Goal: Task Accomplishment & Management: Complete application form

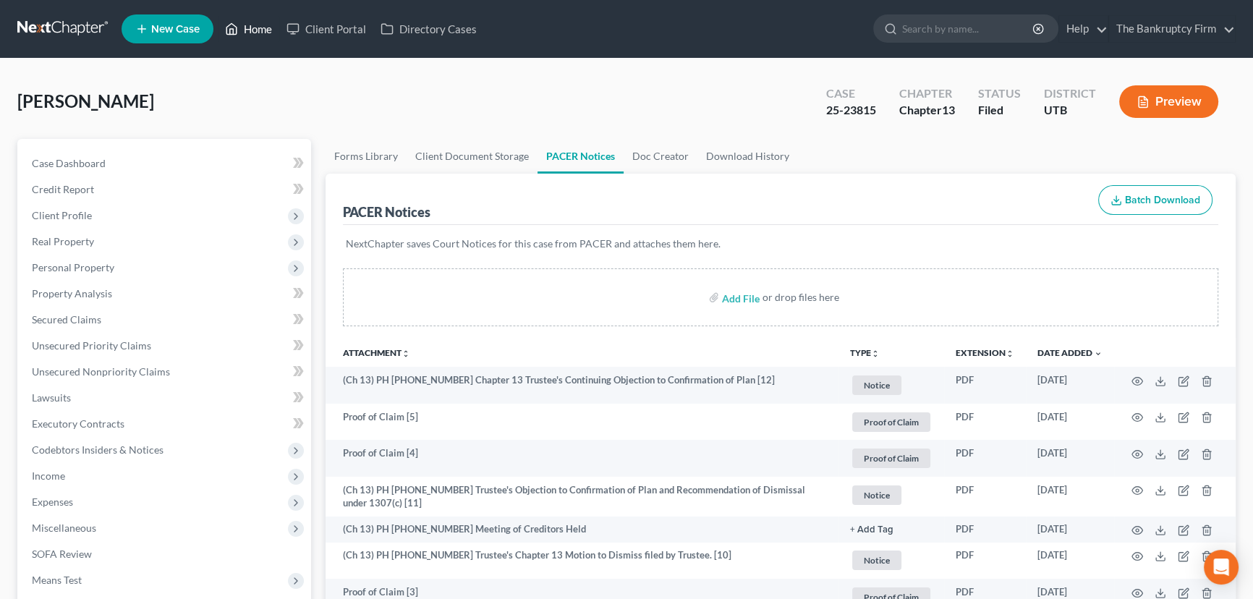
drag, startPoint x: 252, startPoint y: 33, endPoint x: 260, endPoint y: 40, distance: 10.8
click at [252, 33] on link "Home" at bounding box center [248, 29] width 61 height 26
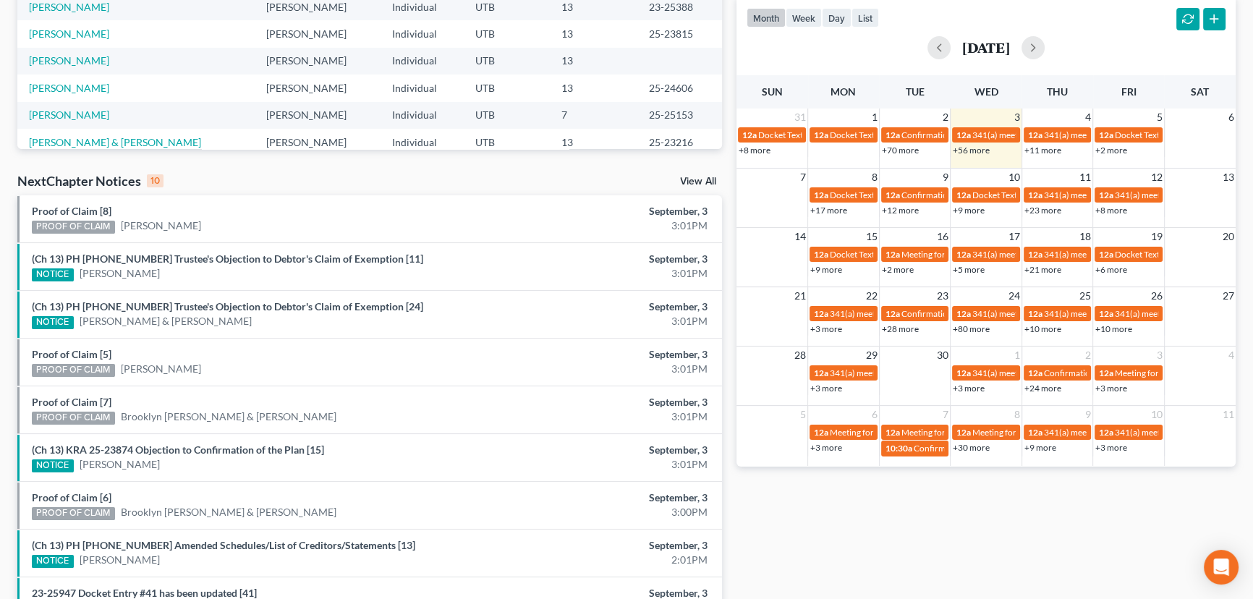
scroll to position [328, 0]
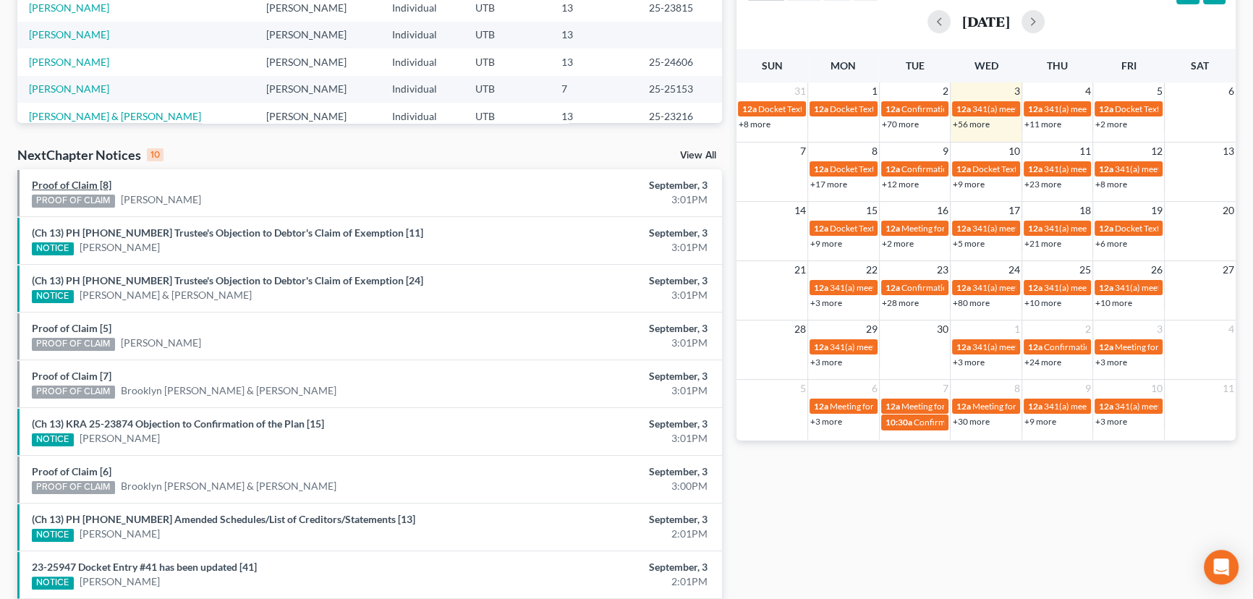
click at [77, 187] on link "Proof of Claim [8]" at bounding box center [72, 185] width 80 height 12
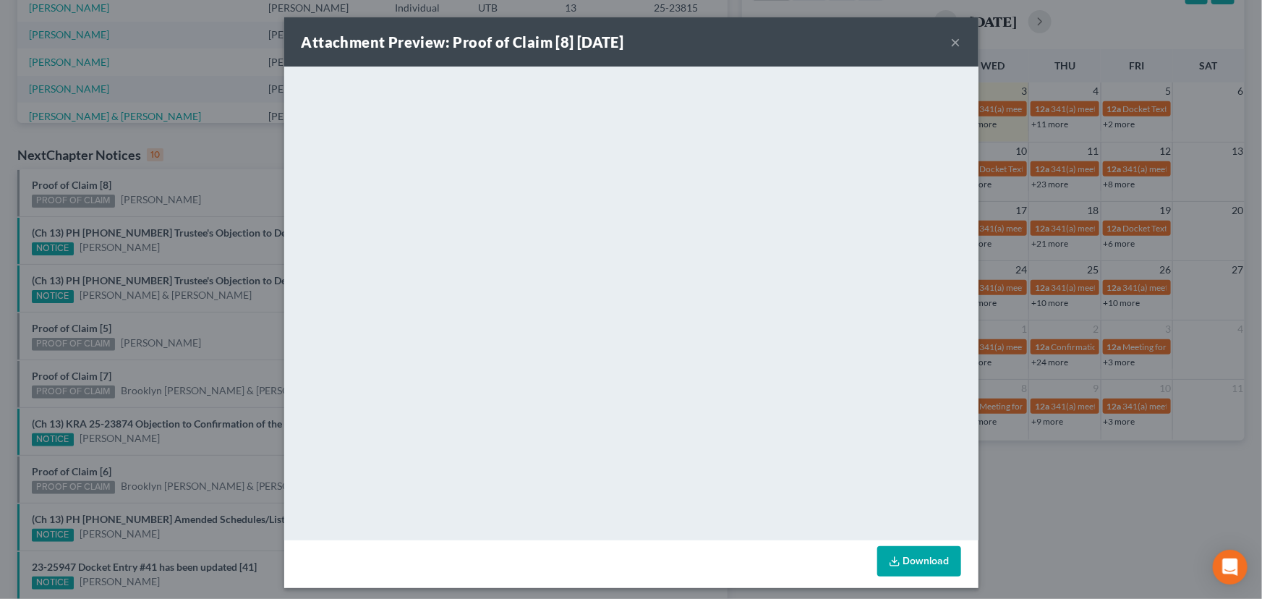
drag, startPoint x: 183, startPoint y: 191, endPoint x: 195, endPoint y: 190, distance: 12.3
click at [183, 191] on div "Attachment Preview: Proof of Claim [8] 09/03/2025 × <object ng-attr-data='https…" at bounding box center [631, 299] width 1262 height 599
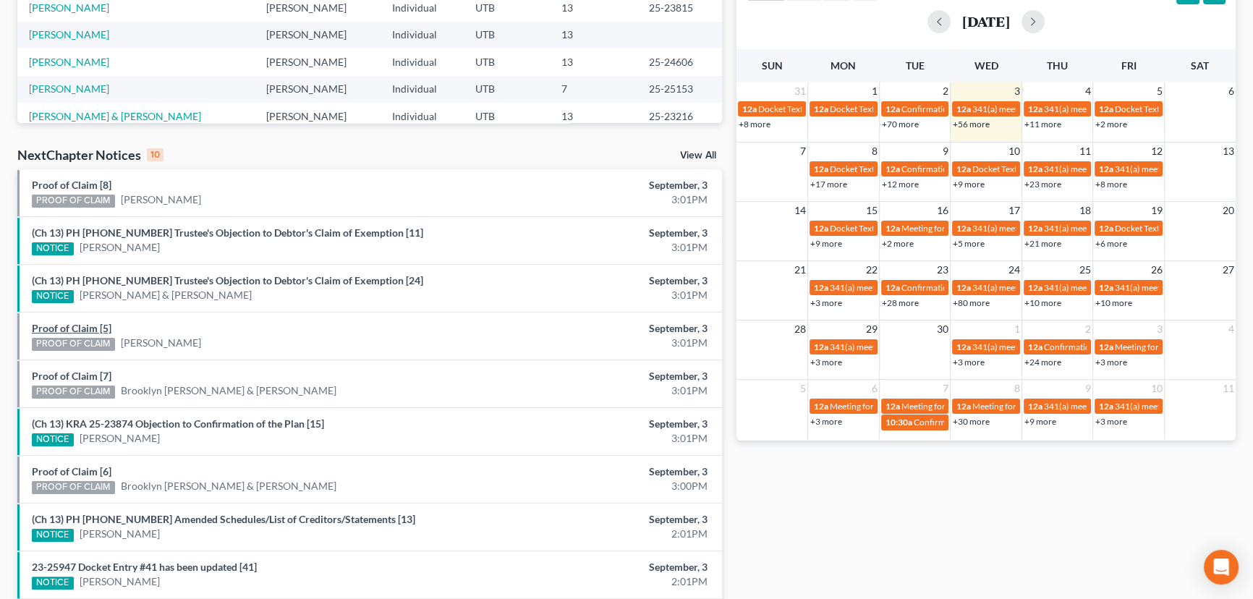
click at [58, 331] on link "Proof of Claim [5]" at bounding box center [72, 328] width 80 height 12
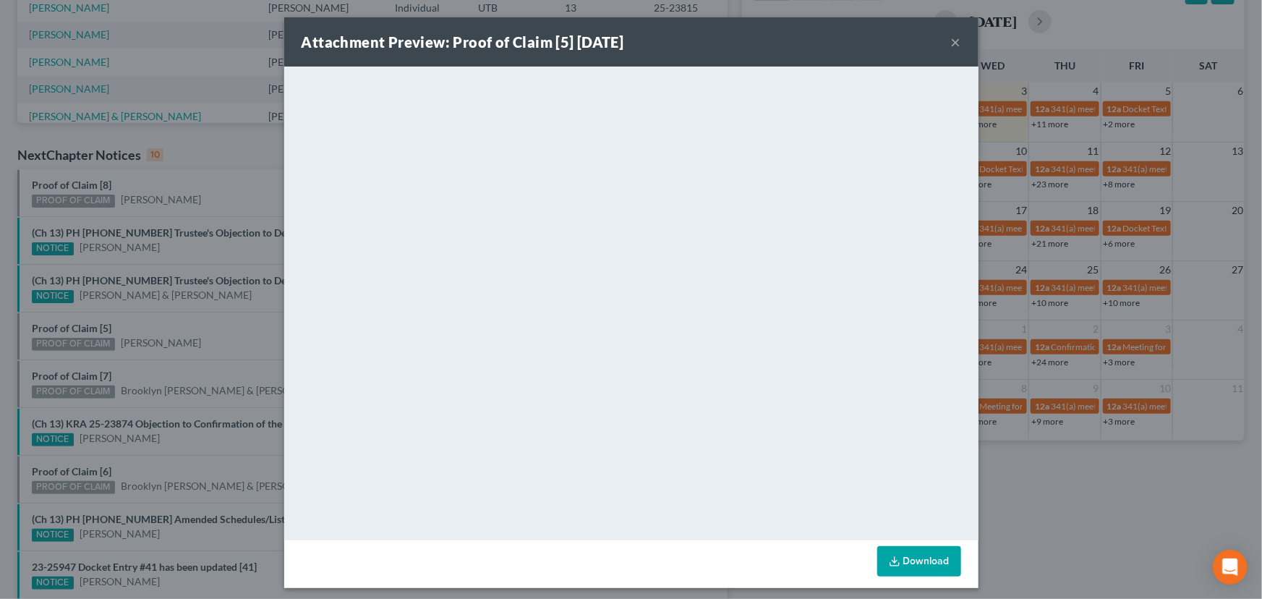
click at [156, 341] on div "Attachment Preview: Proof of Claim [5] 09/03/2025 × <object ng-attr-data='https…" at bounding box center [631, 299] width 1262 height 599
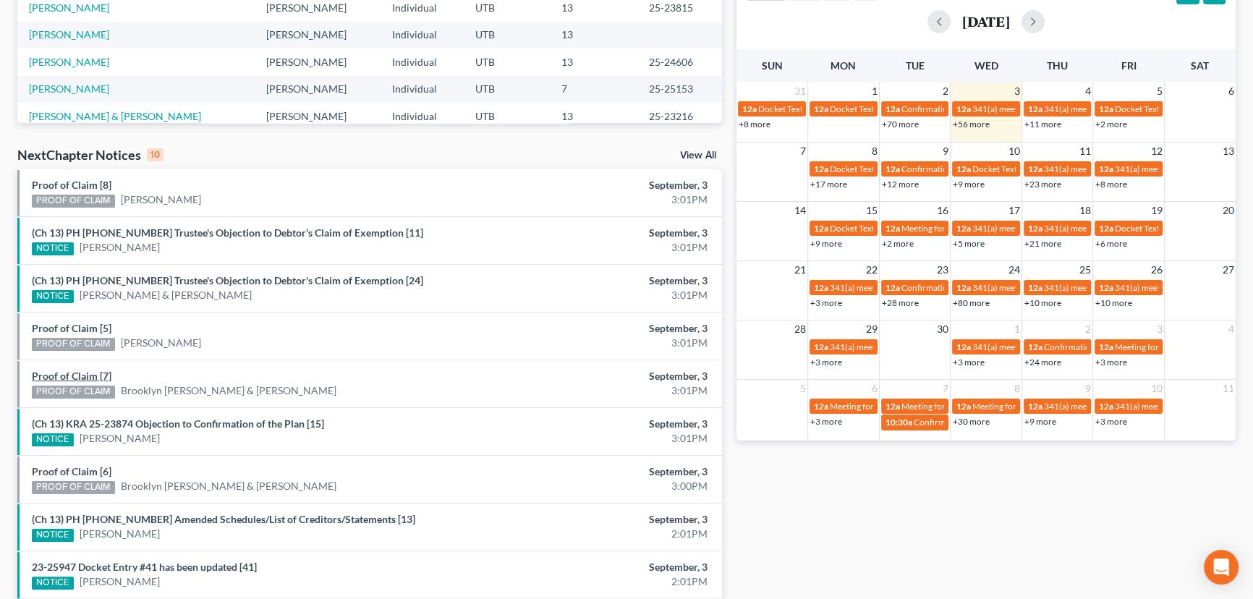
click at [72, 372] on link "Proof of Claim [7]" at bounding box center [72, 376] width 80 height 12
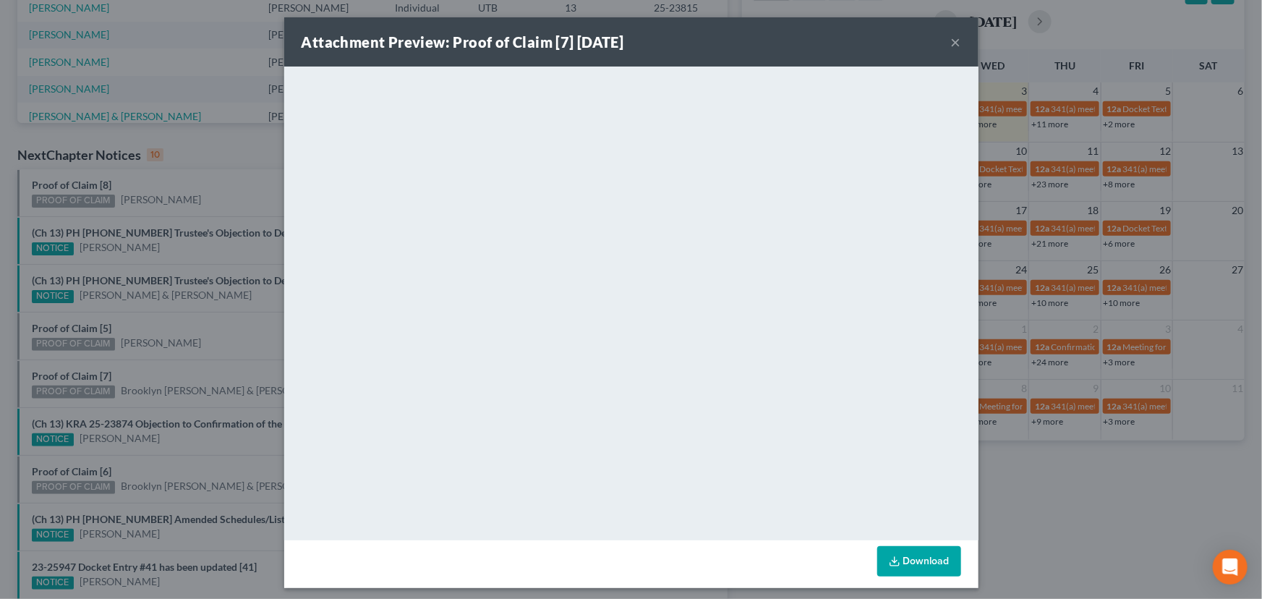
click at [180, 370] on div "Attachment Preview: Proof of Claim [7] 09/03/2025 × <object ng-attr-data='https…" at bounding box center [631, 299] width 1262 height 599
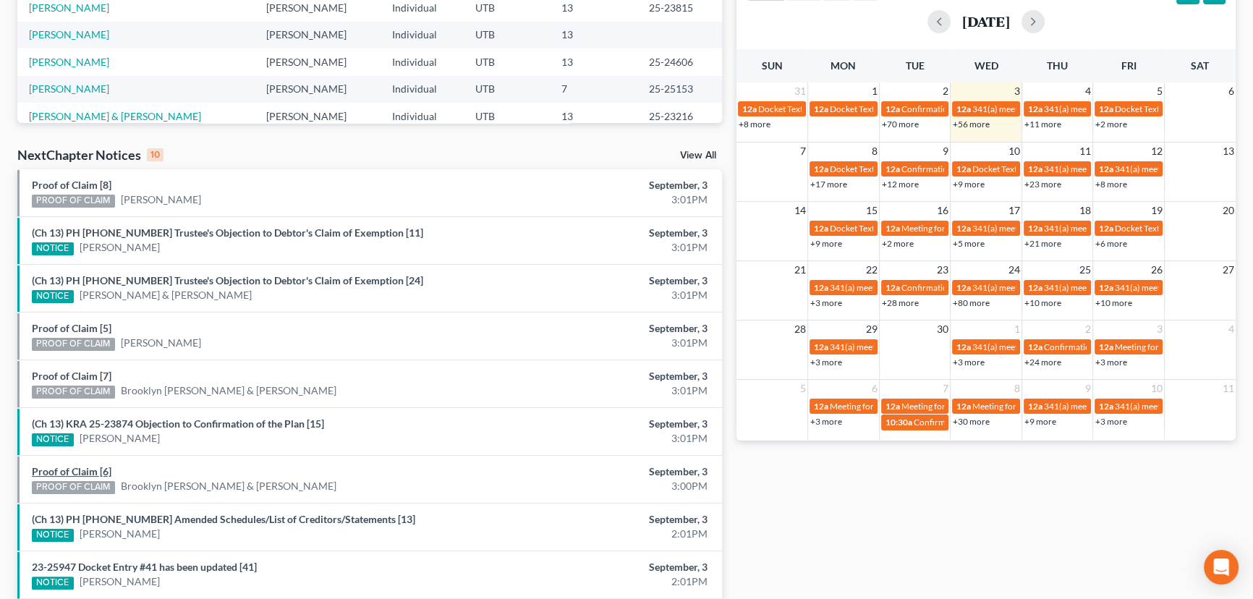
click at [77, 469] on link "Proof of Claim [6]" at bounding box center [72, 471] width 80 height 12
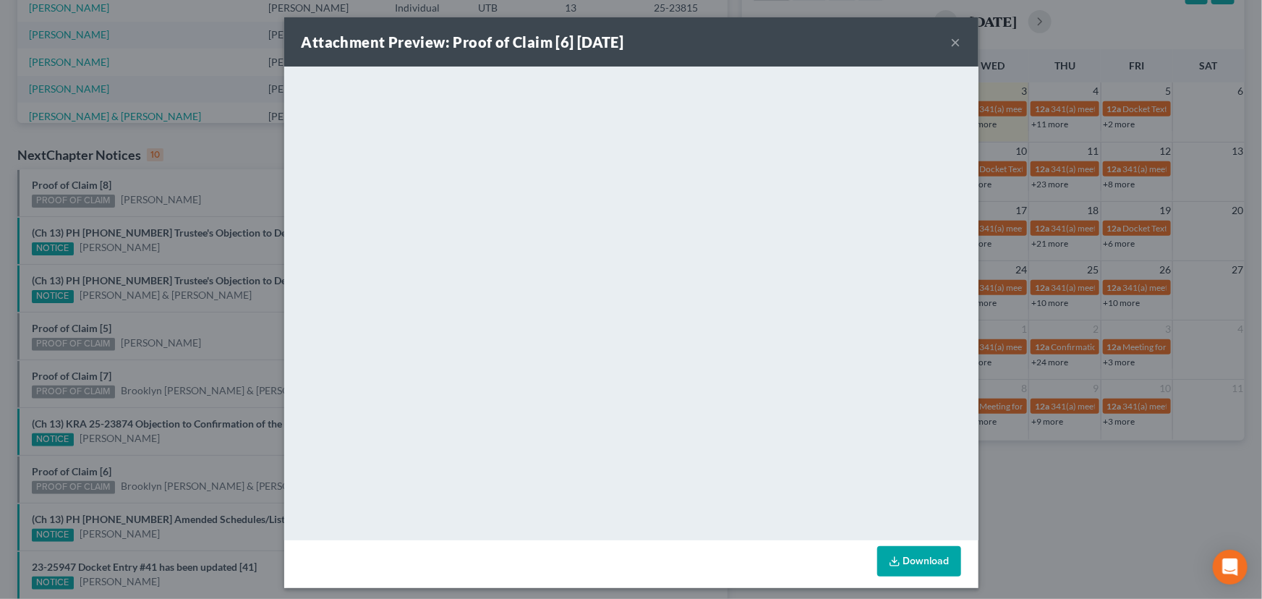
click at [184, 470] on div "Attachment Preview: Proof of Claim [6] 09/03/2025 × <object ng-attr-data='https…" at bounding box center [631, 299] width 1262 height 599
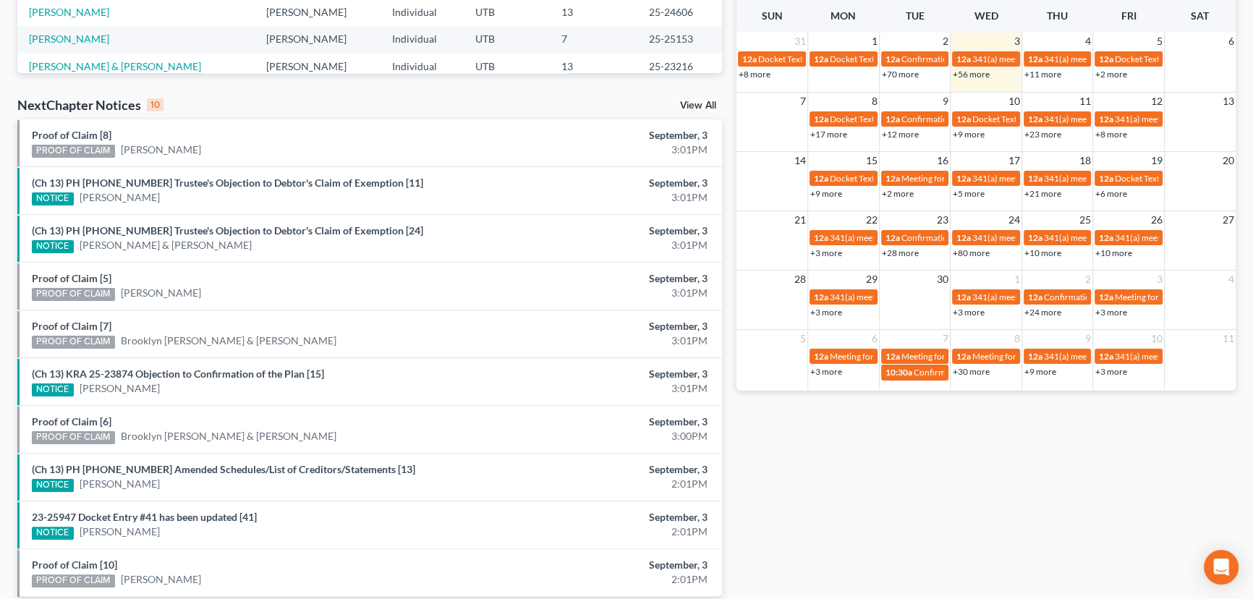
scroll to position [439, 0]
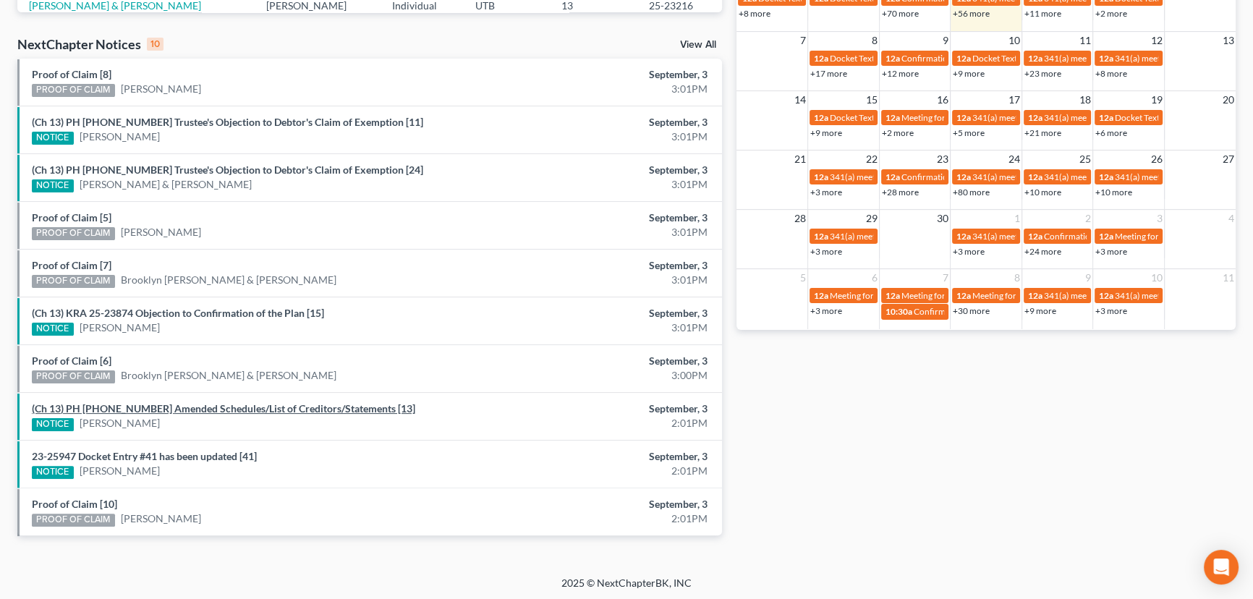
click at [205, 411] on link "(Ch 13) PH 25-23815 Amended Schedules/List of Creditors/Statements [13]" at bounding box center [223, 408] width 383 height 12
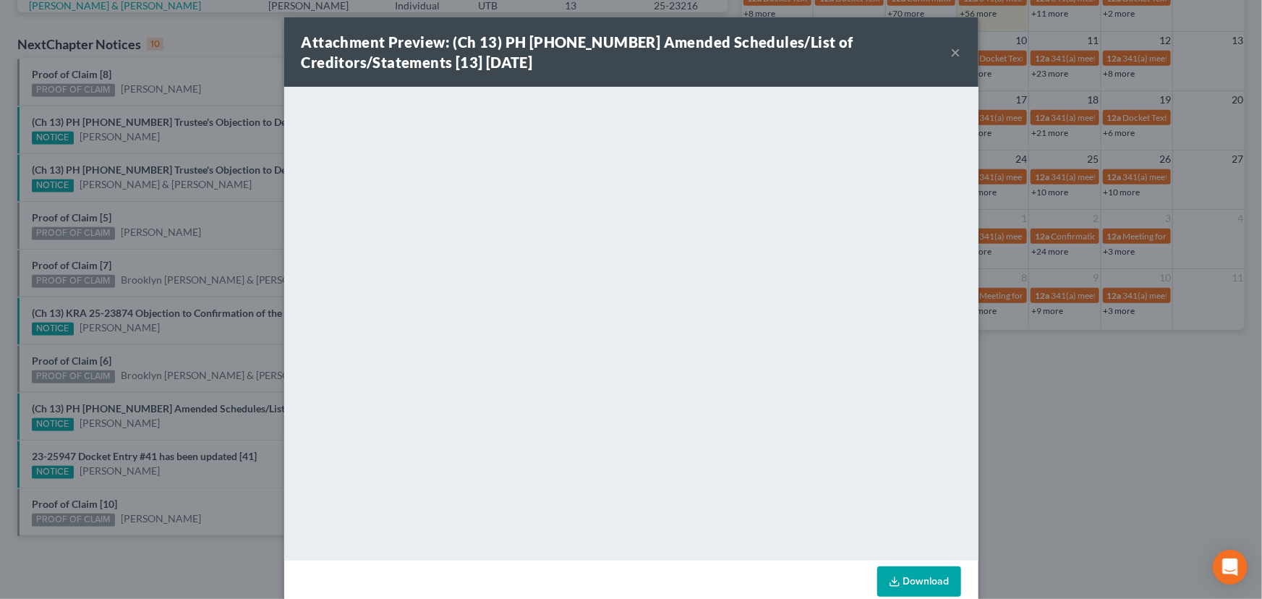
click at [189, 425] on div "Attachment Preview: (Ch 13) PH 25-23815 Amended Schedules/List of Creditors/Sta…" at bounding box center [631, 299] width 1262 height 599
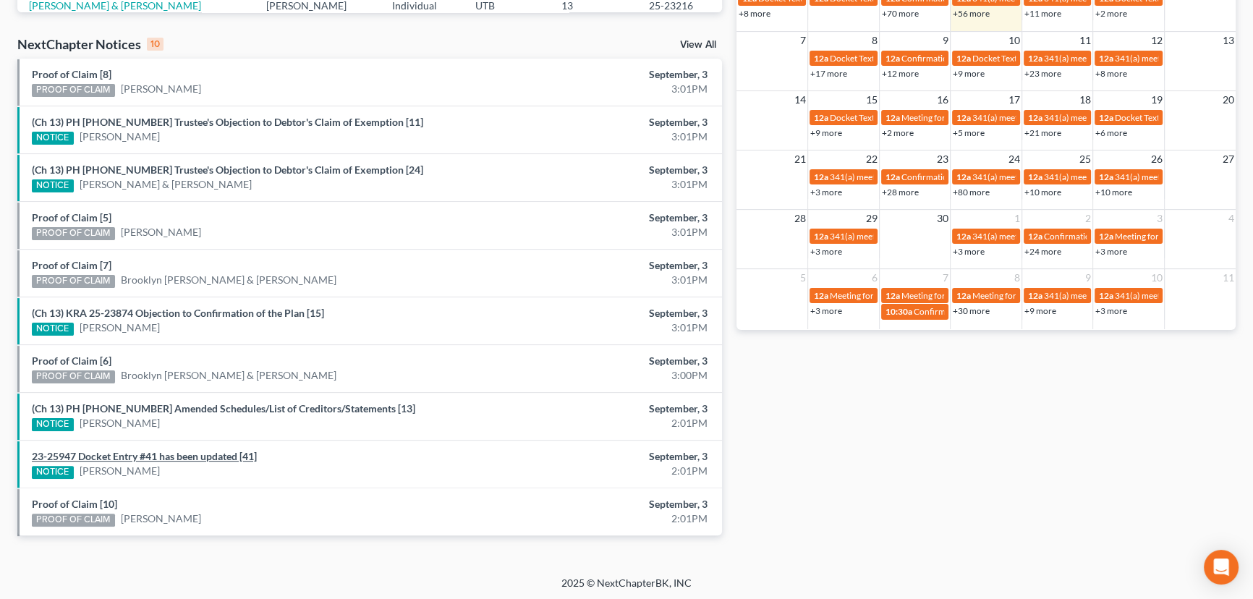
click at [162, 456] on link "23-25947 Docket Entry #41 has been updated [41]" at bounding box center [144, 456] width 225 height 12
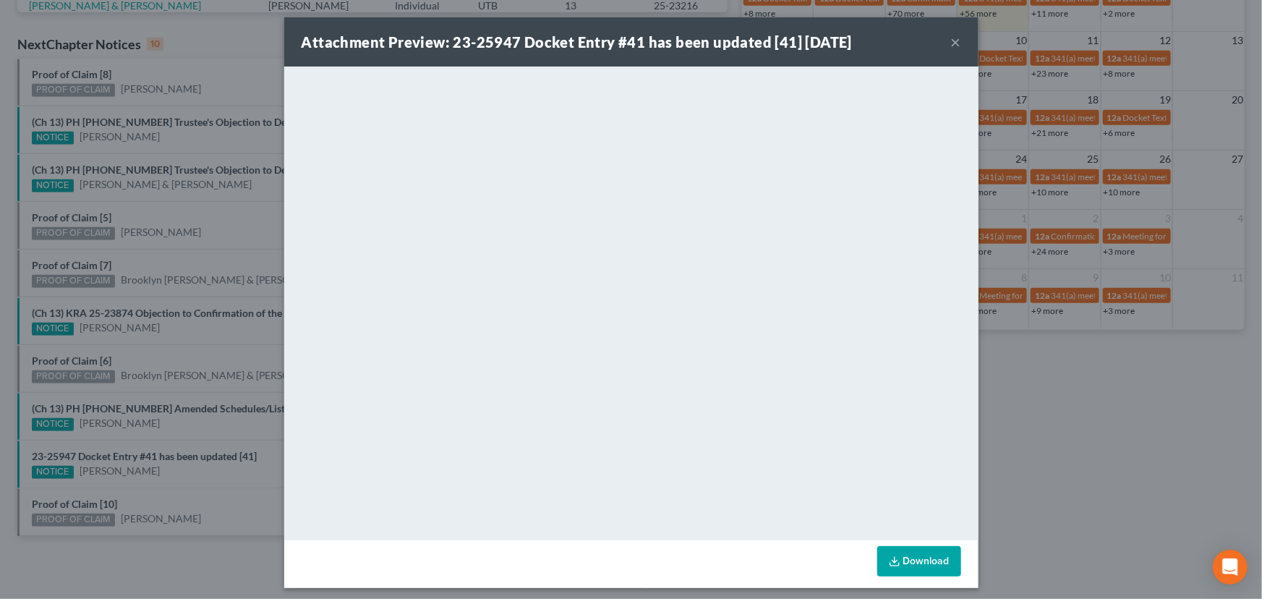
drag, startPoint x: 170, startPoint y: 485, endPoint x: 157, endPoint y: 491, distance: 14.6
click at [168, 486] on div "Attachment Preview: 23-25947 Docket Entry #41 has been updated [41] 09/03/2025 …" at bounding box center [631, 299] width 1262 height 599
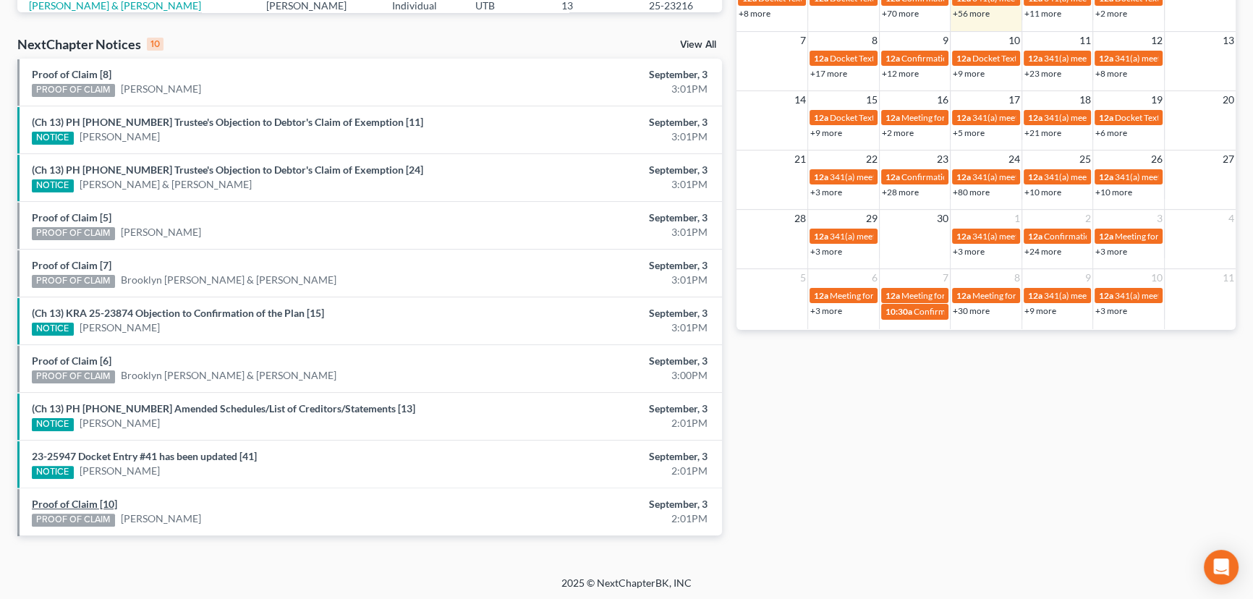
click at [78, 499] on link "Proof of Claim [10]" at bounding box center [74, 504] width 85 height 12
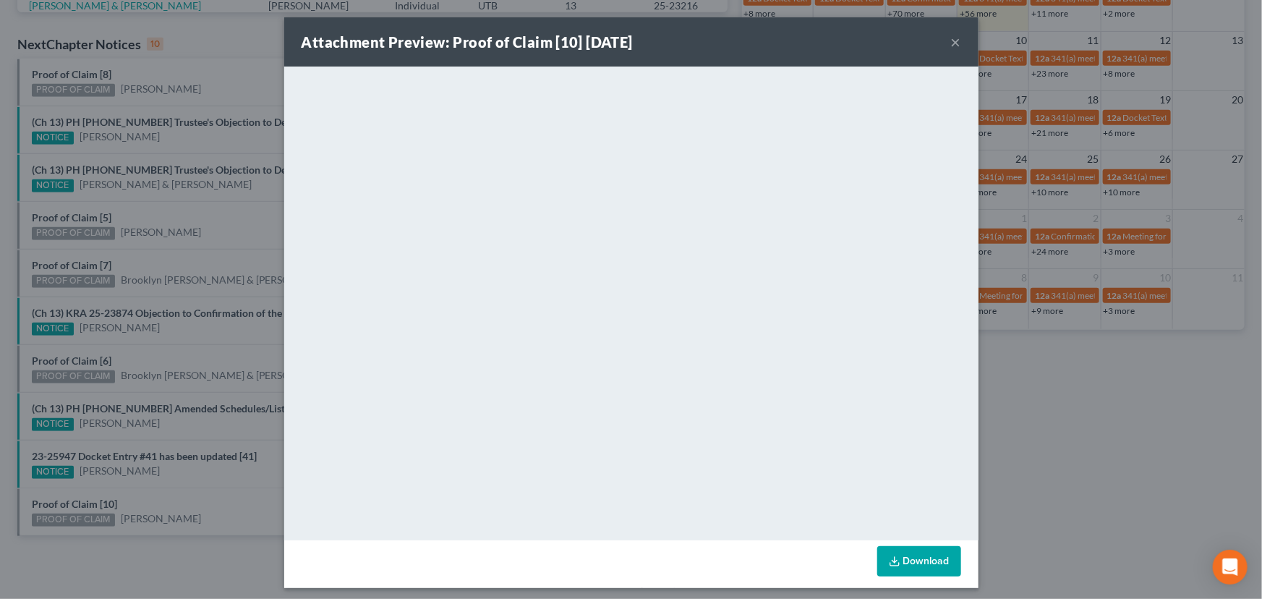
click at [169, 491] on div "Attachment Preview: Proof of Claim [10] 09/03/2025 × <object ng-attr-data='http…" at bounding box center [631, 299] width 1262 height 599
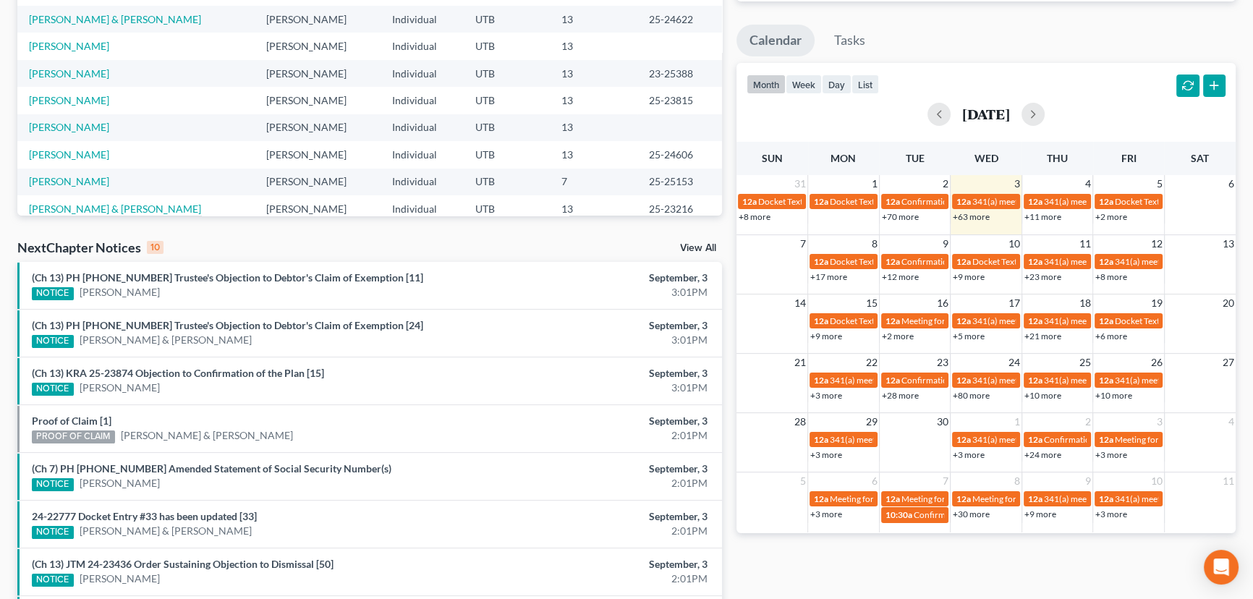
scroll to position [439, 0]
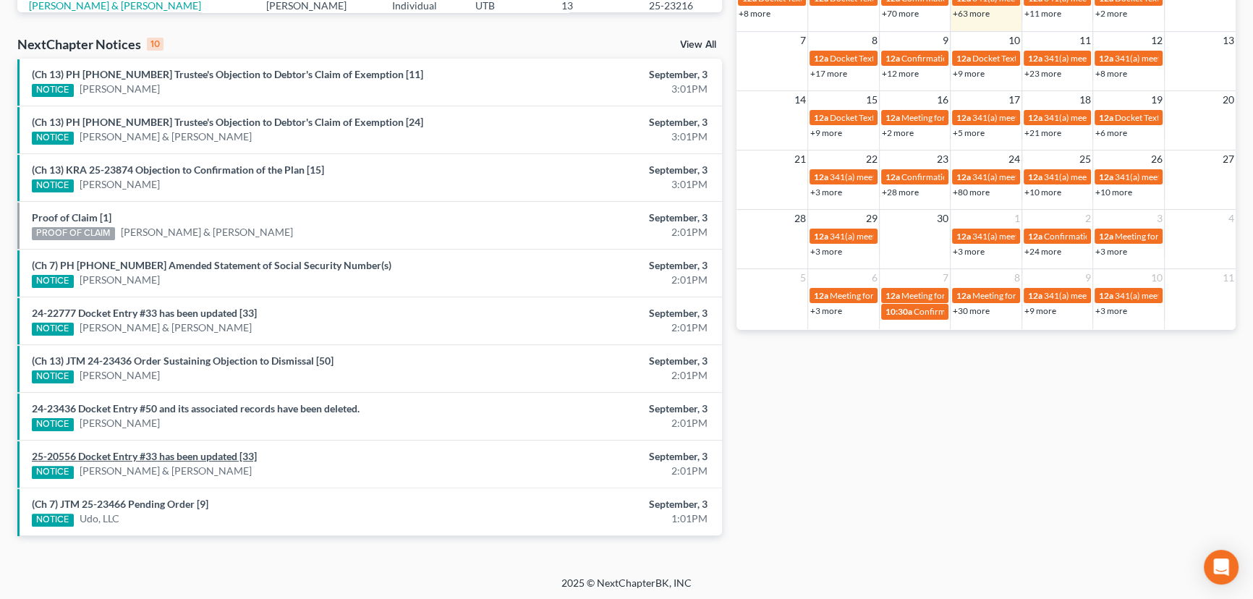
click at [150, 456] on link "25-20556 Docket Entry #33 has been updated [33]" at bounding box center [144, 456] width 225 height 12
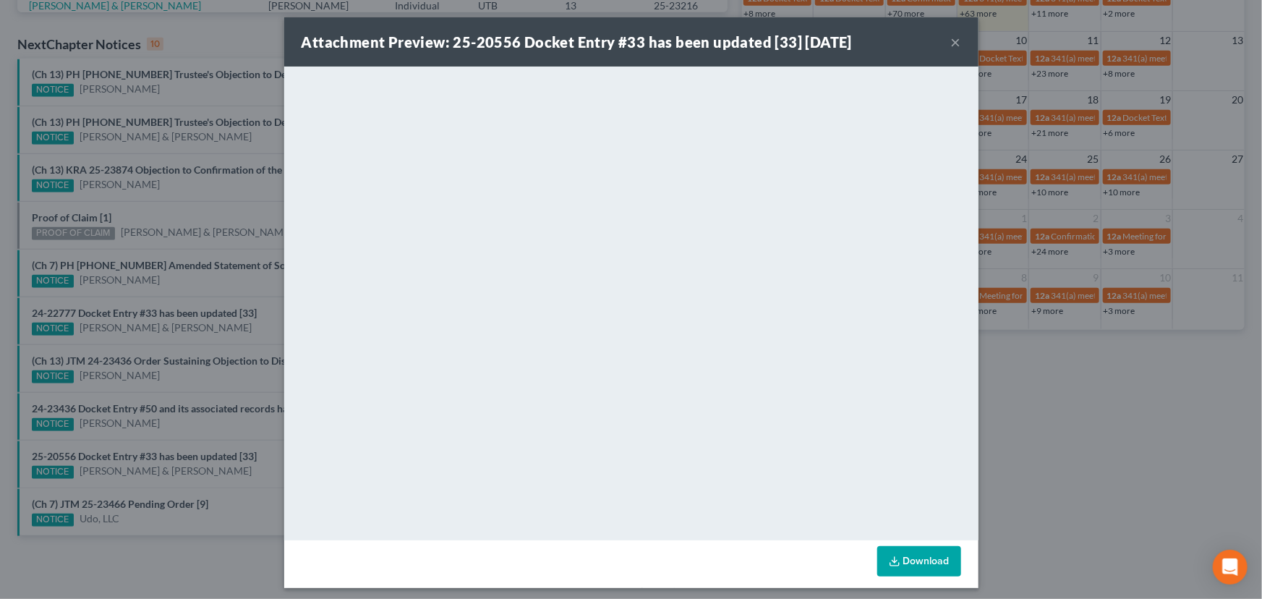
click at [155, 446] on div "Attachment Preview: 25-20556 Docket Entry #33 has been updated [33] [DATE] × Do…" at bounding box center [631, 299] width 1262 height 599
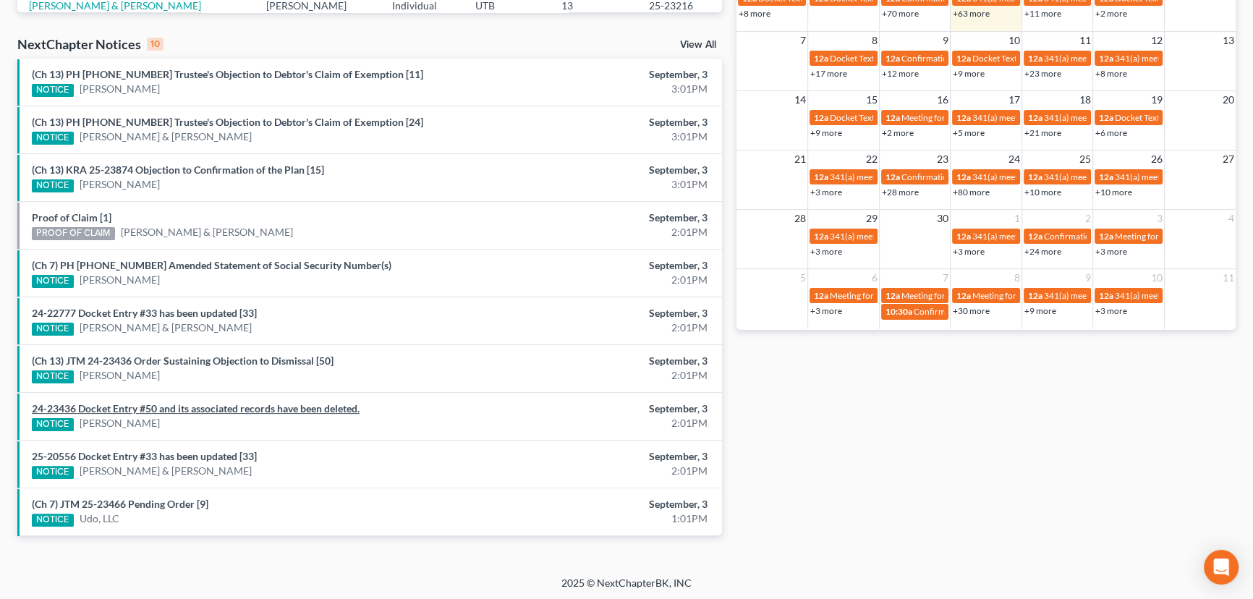
click at [163, 404] on link "24-23436 Docket Entry #50 and its associated records have been deleted." at bounding box center [196, 408] width 328 height 12
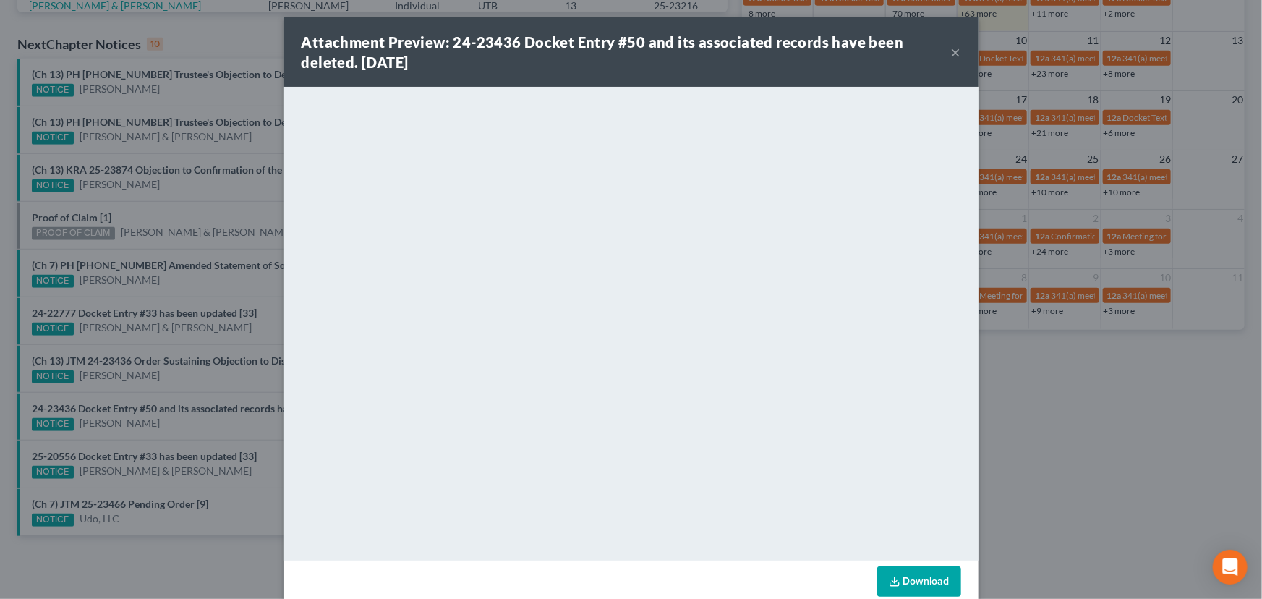
click at [156, 421] on div "Attachment Preview: 24-23436 Docket Entry #50 and its associated records have b…" at bounding box center [631, 299] width 1262 height 599
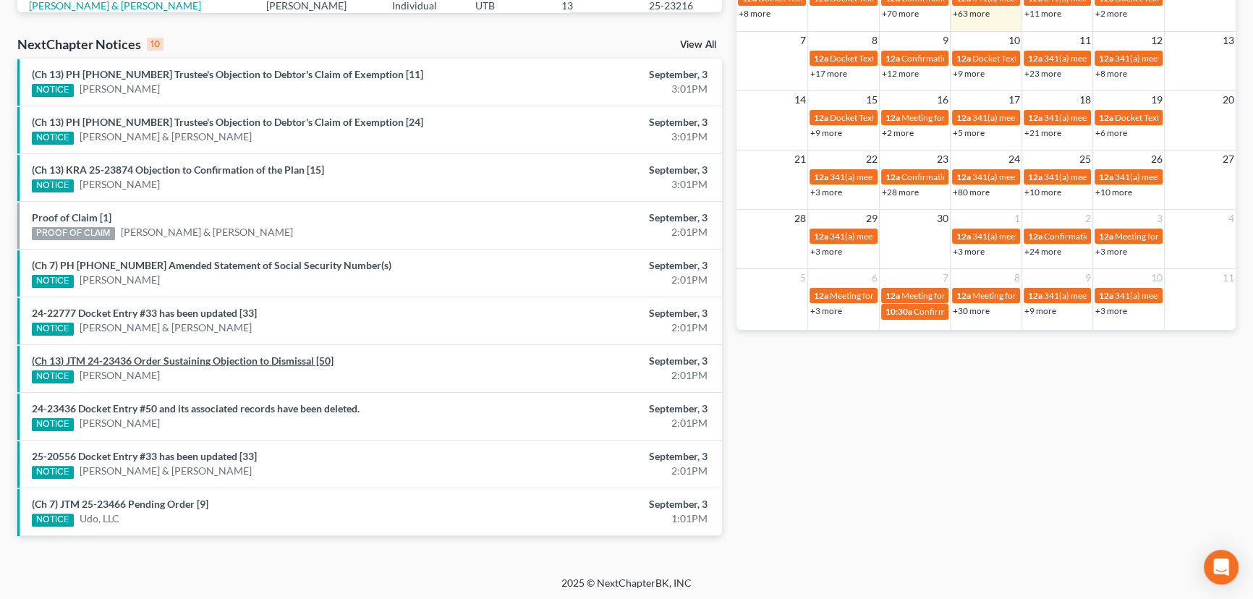
click at [159, 361] on link "(Ch 13) JTM 24-23436 Order Sustaining Objection to Dismissal [50]" at bounding box center [183, 360] width 302 height 12
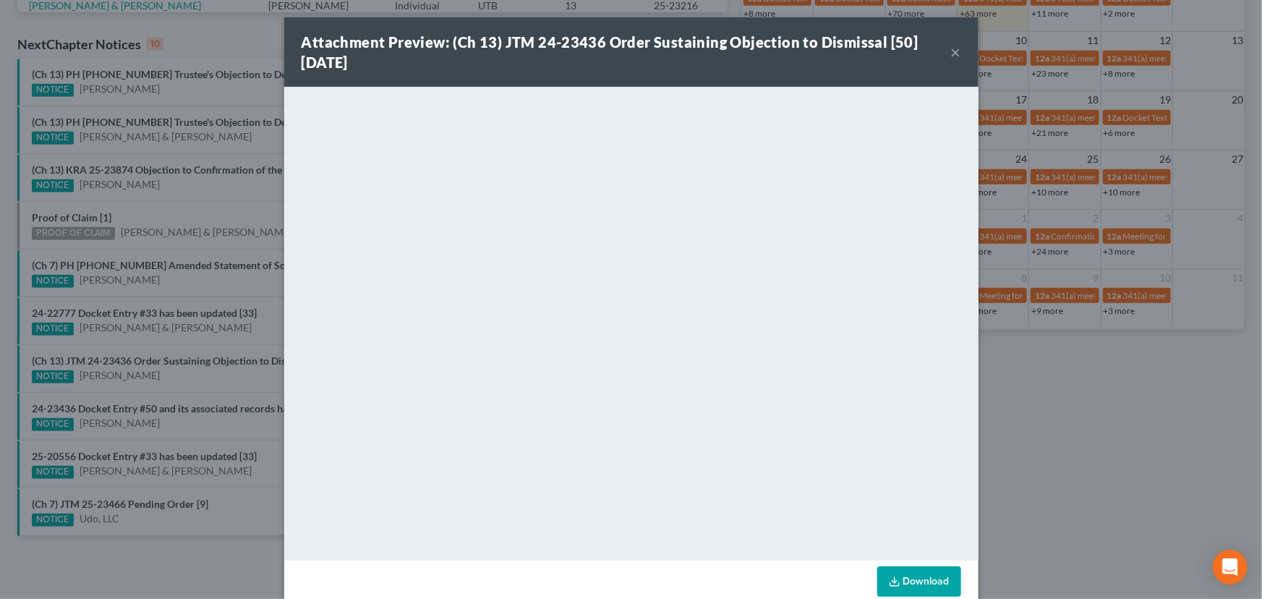
drag, startPoint x: 164, startPoint y: 382, endPoint x: 180, endPoint y: 335, distance: 49.6
click at [169, 377] on div "Attachment Preview: (Ch 13) JTM 24-23436 Order Sustaining Objection to Dismissa…" at bounding box center [631, 299] width 1262 height 599
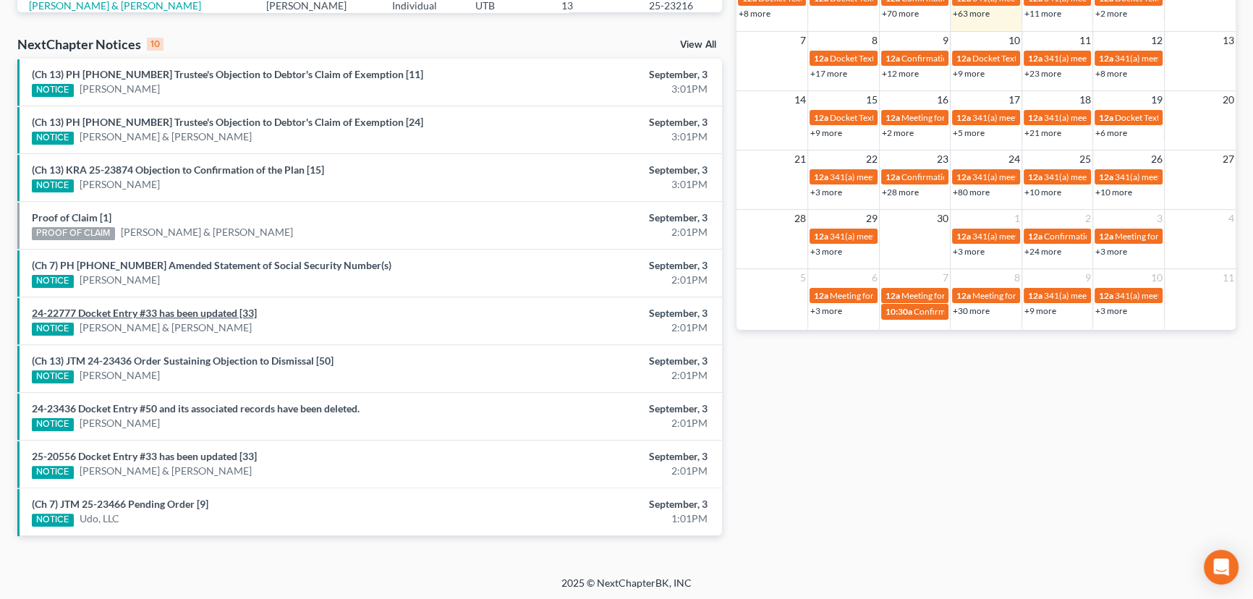
click at [182, 310] on link "24-22777 Docket Entry #33 has been updated [33]" at bounding box center [144, 313] width 225 height 12
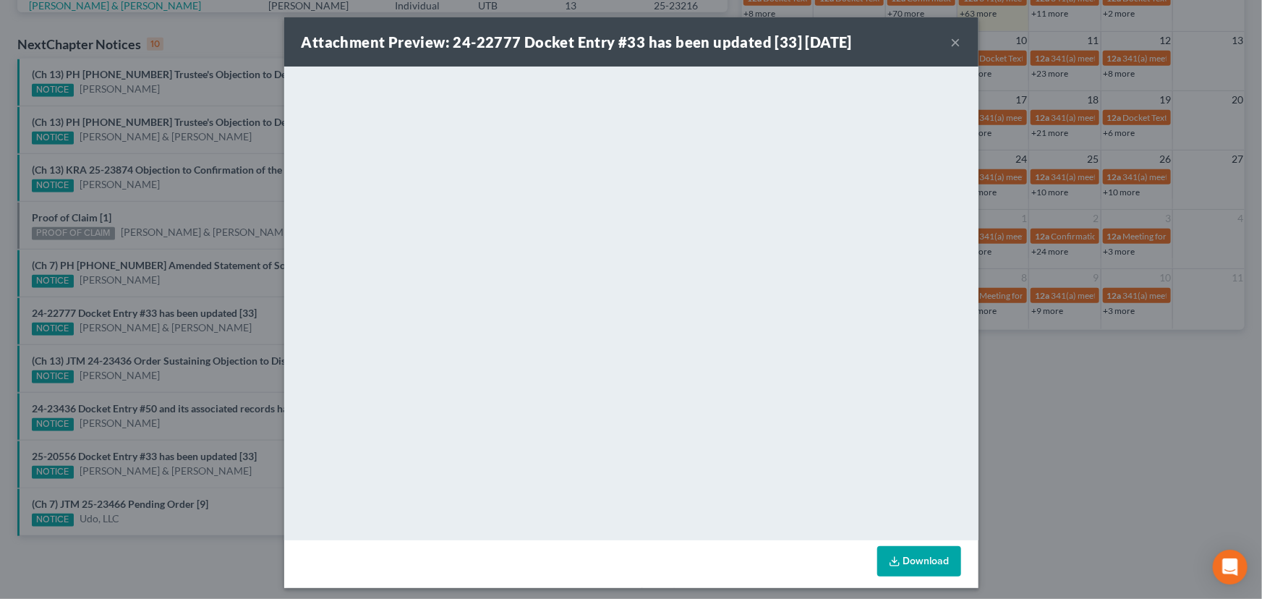
click at [249, 339] on div "Attachment Preview: 24-22777 Docket Entry #33 has been updated [33] [DATE] × Do…" at bounding box center [631, 299] width 1262 height 599
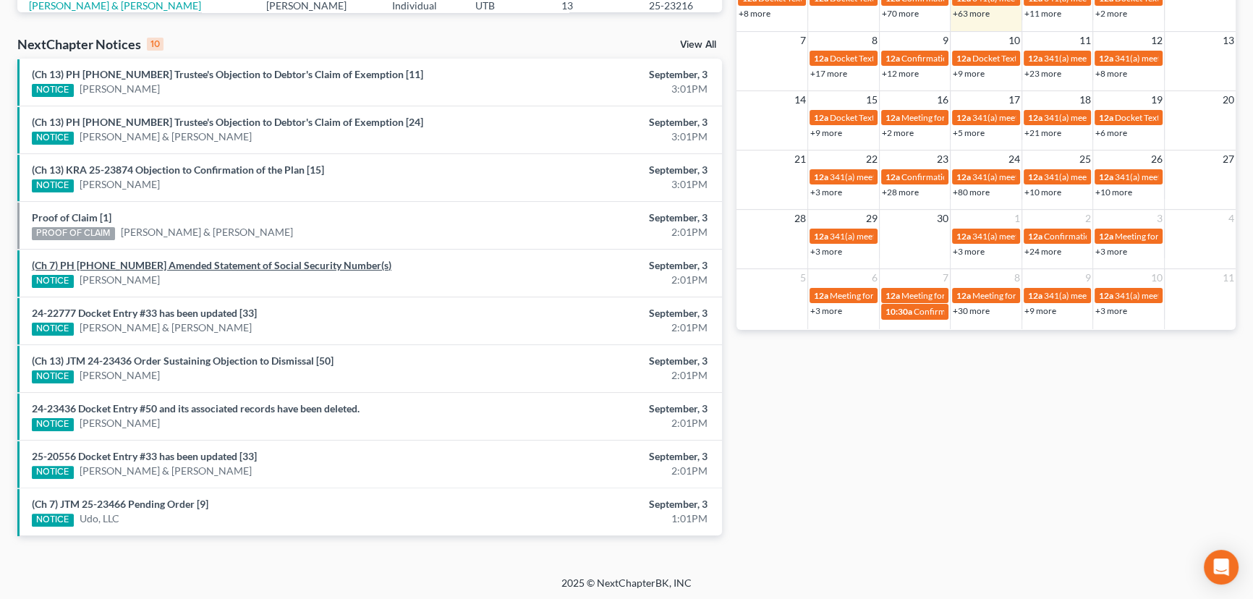
click at [173, 266] on link "(Ch 7) PH [PHONE_NUMBER] Amended Statement of Social Security Number(s)" at bounding box center [211, 265] width 359 height 12
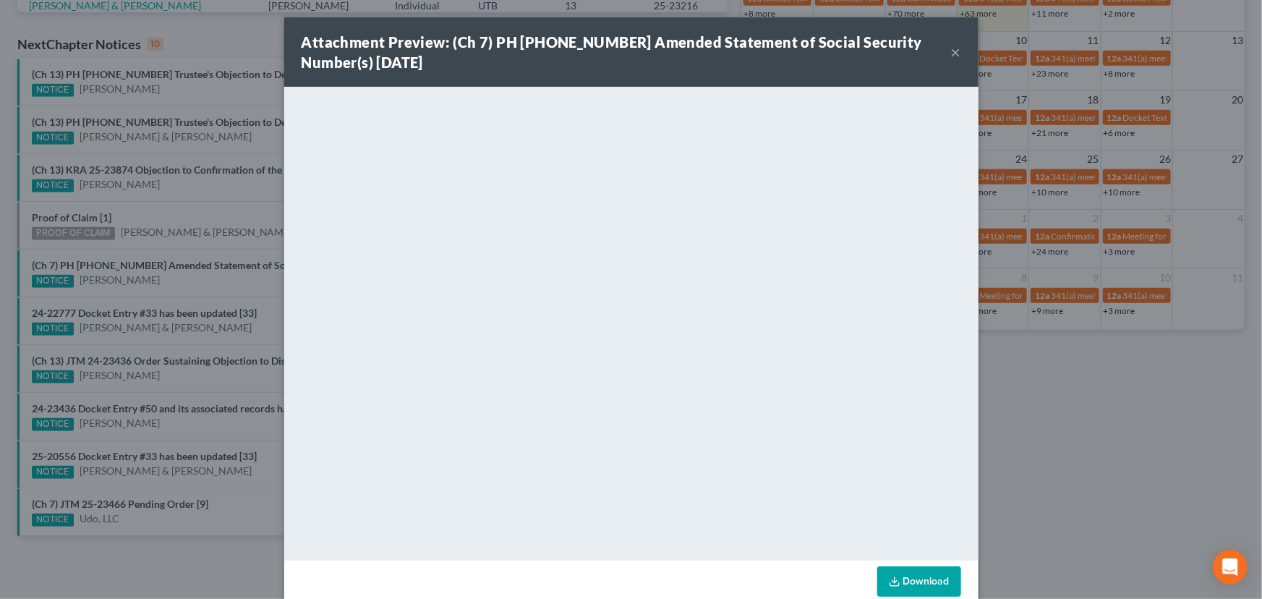
click at [190, 297] on div "Attachment Preview: (Ch 7) PH [PHONE_NUMBER] Amended Statement of Social Securi…" at bounding box center [631, 299] width 1262 height 599
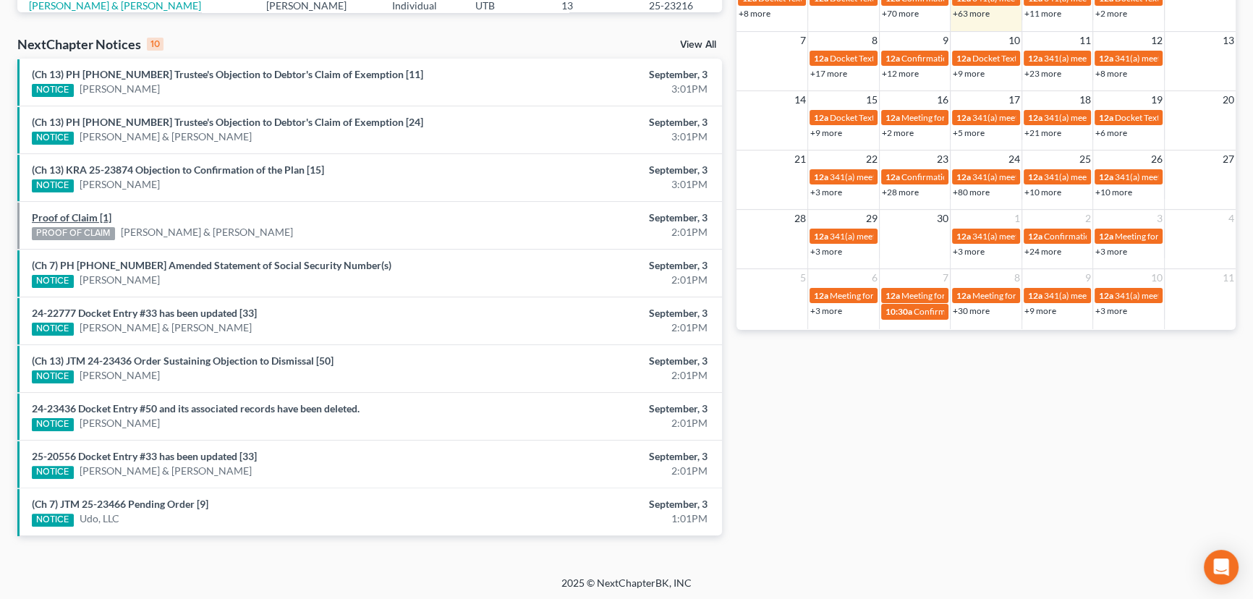
click at [74, 216] on link "Proof of Claim [1]" at bounding box center [72, 217] width 80 height 12
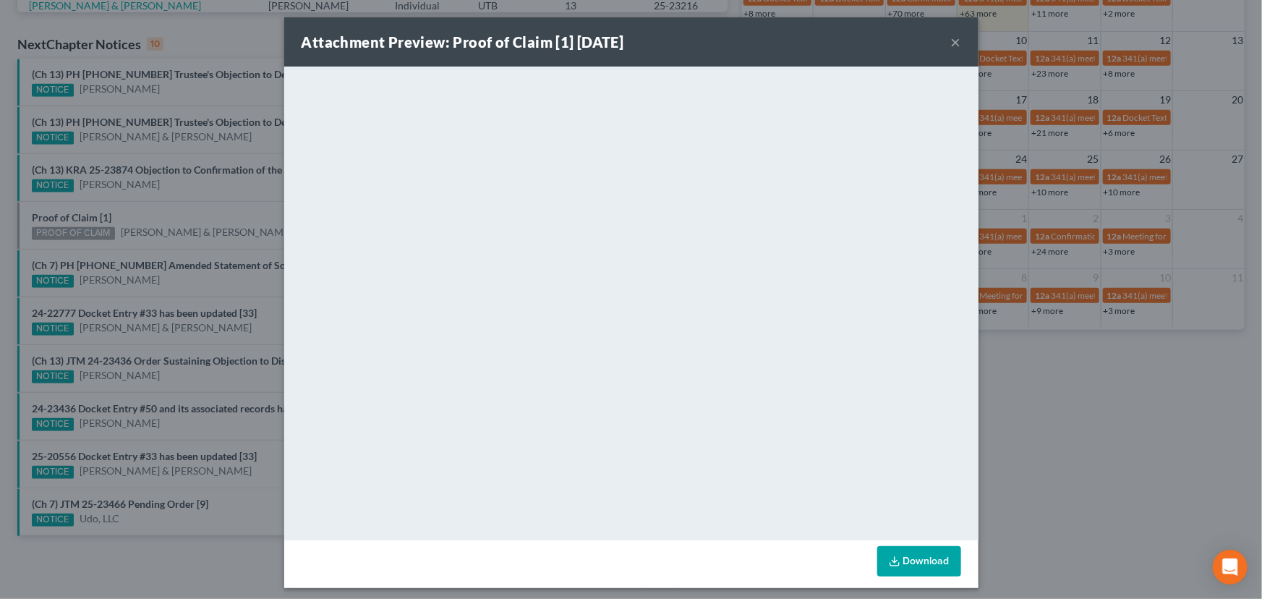
click at [197, 221] on div "Attachment Preview: Proof of Claim [1] [DATE] × <object ng-attr-data='[URL][DOM…" at bounding box center [631, 299] width 1262 height 599
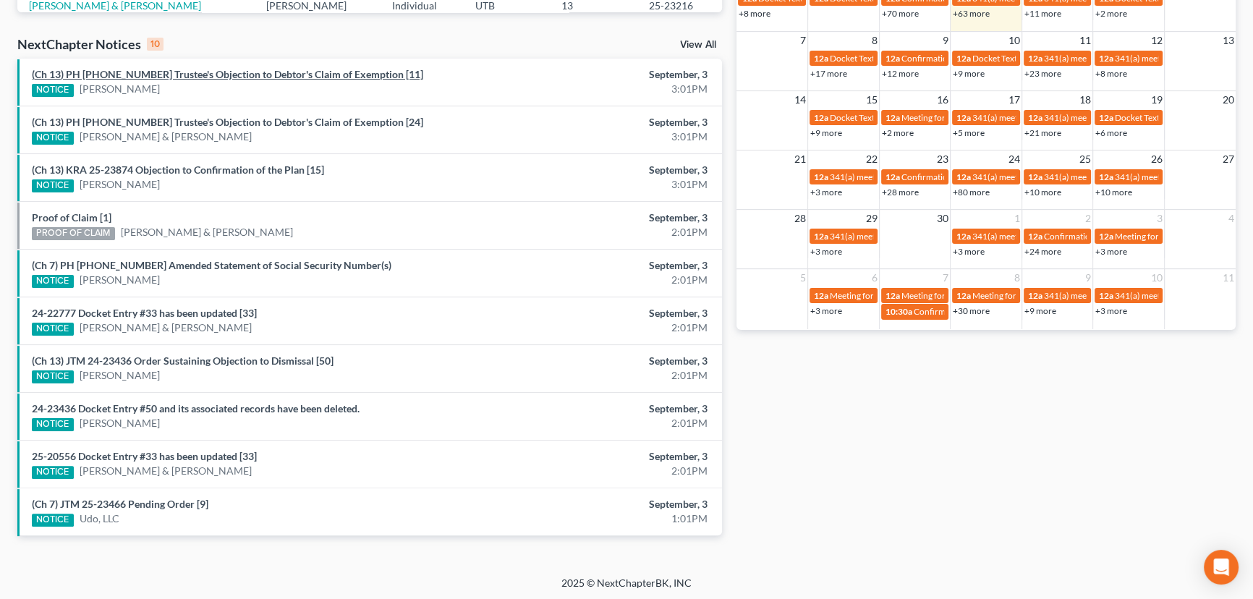
click at [219, 75] on link "(Ch 13) PH [PHONE_NUMBER] Trustee's Objection to Debtor's Claim of Exemption [1…" at bounding box center [227, 74] width 391 height 12
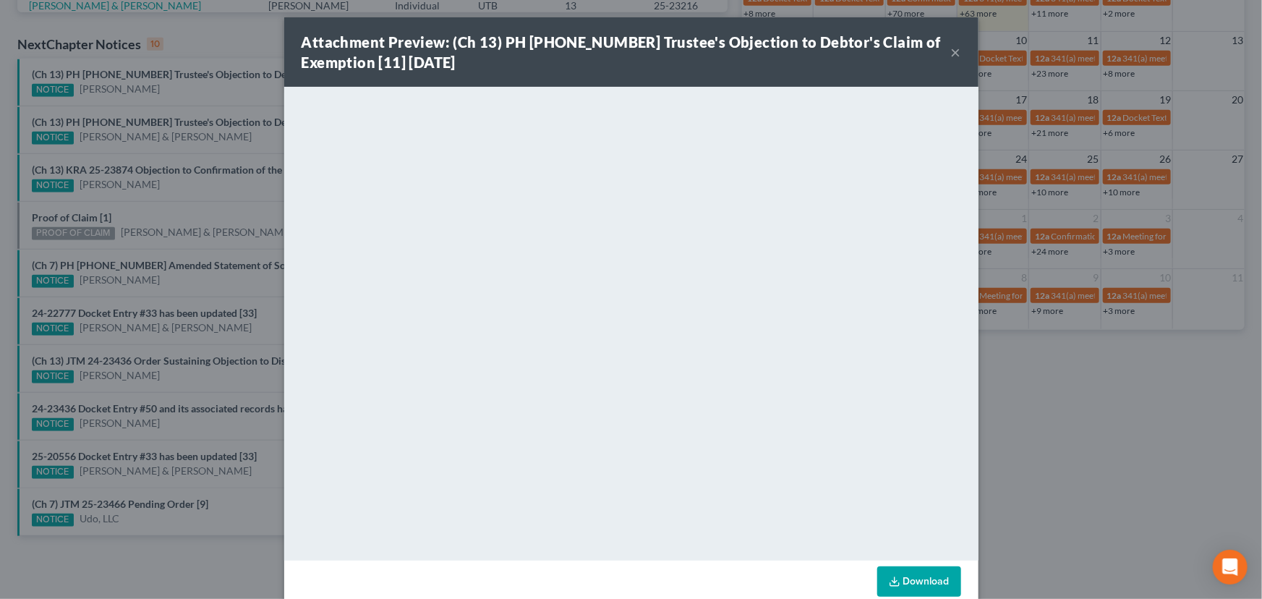
click at [181, 72] on div "Attachment Preview: (Ch 13) PH [PHONE_NUMBER] Trustee's Objection to Debtor's C…" at bounding box center [631, 299] width 1262 height 599
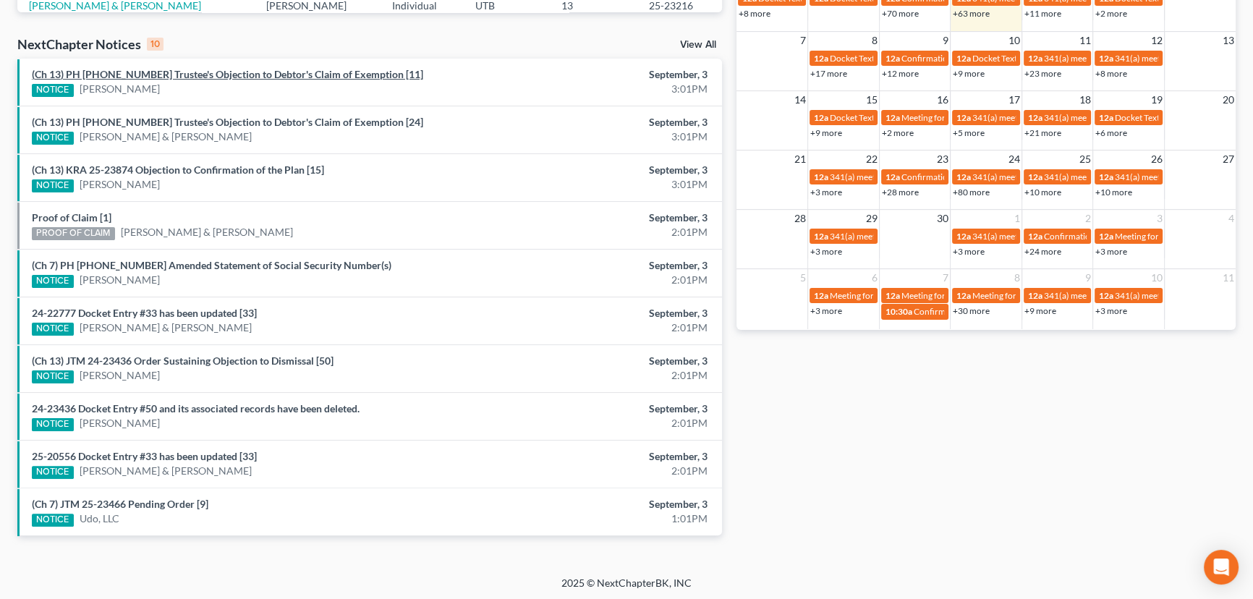
click at [181, 72] on link "(Ch 13) PH [PHONE_NUMBER] Trustee's Objection to Debtor's Claim of Exemption [1…" at bounding box center [227, 74] width 391 height 12
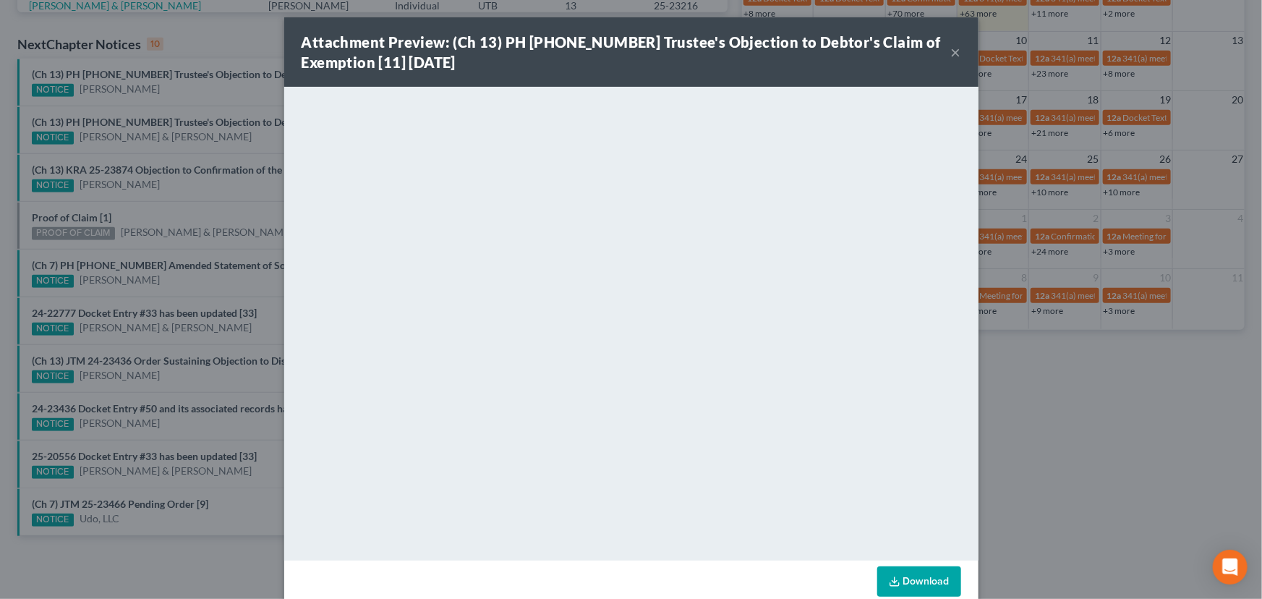
click at [951, 55] on button "×" at bounding box center [956, 51] width 10 height 17
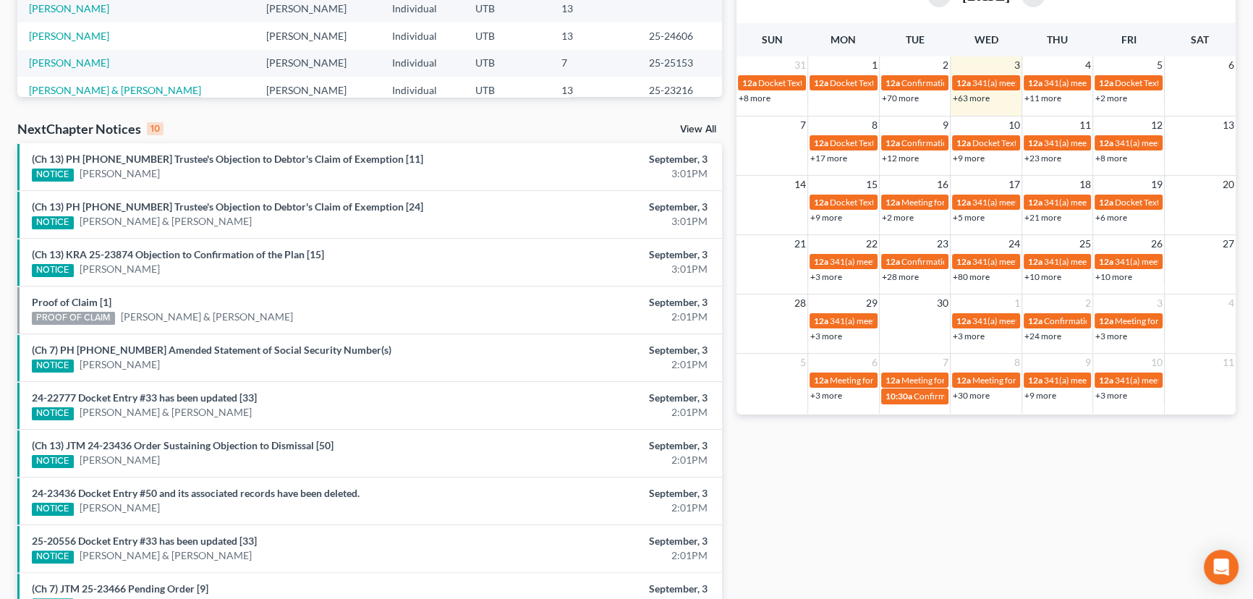
scroll to position [176, 0]
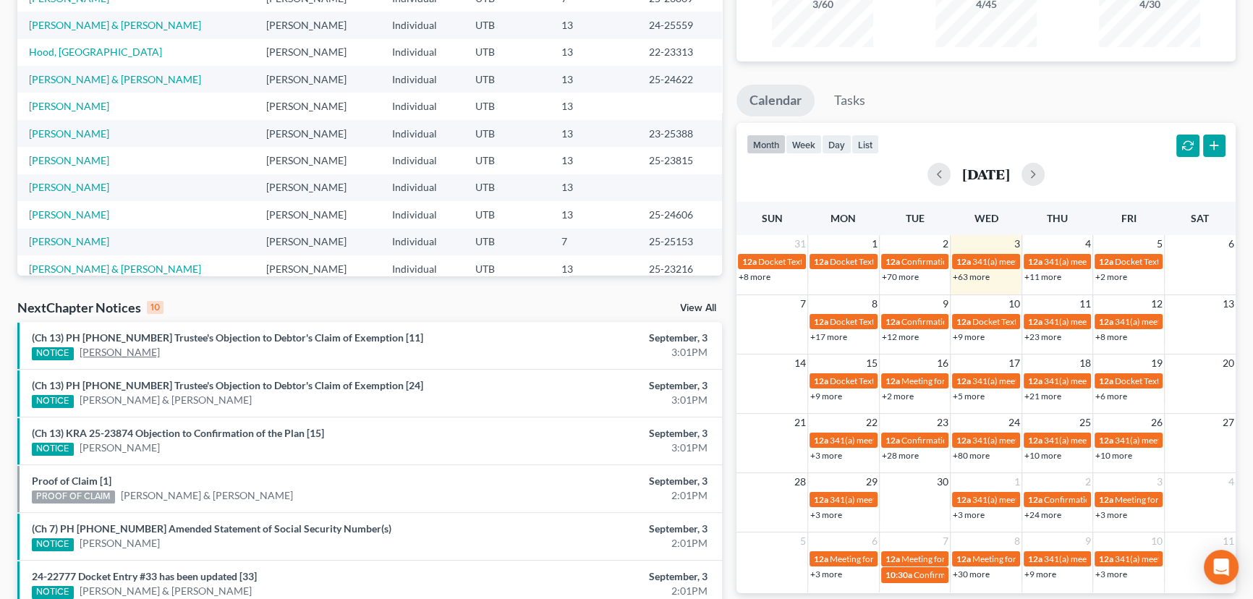
click at [110, 354] on link "[PERSON_NAME]" at bounding box center [120, 352] width 80 height 14
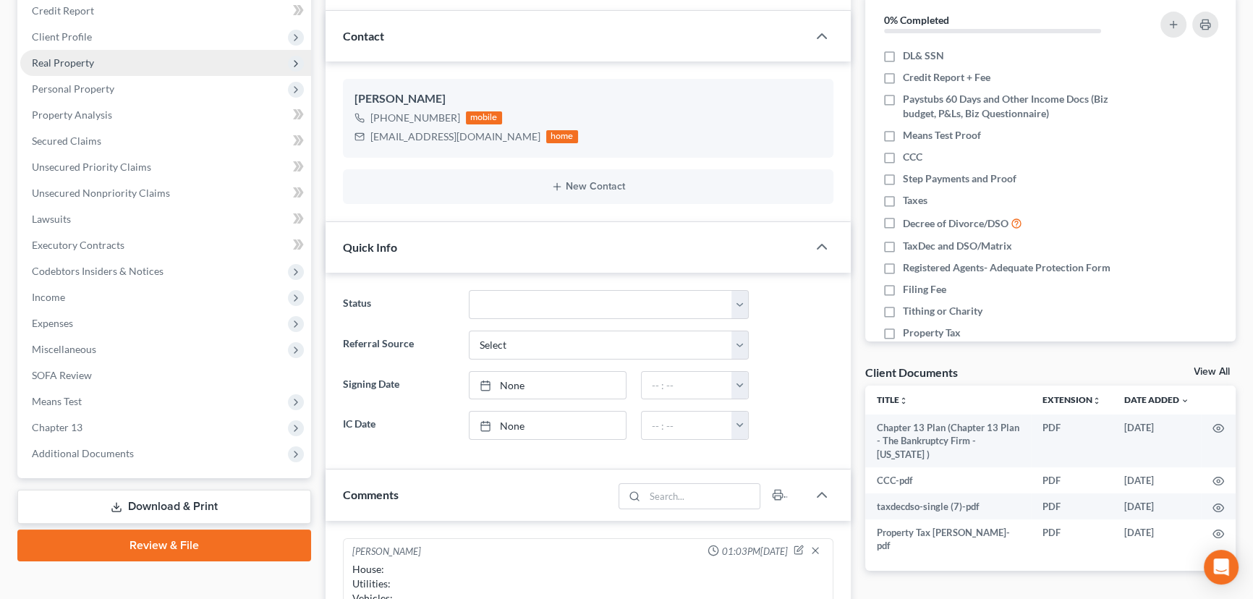
click at [64, 62] on span "Real Property" at bounding box center [63, 62] width 62 height 12
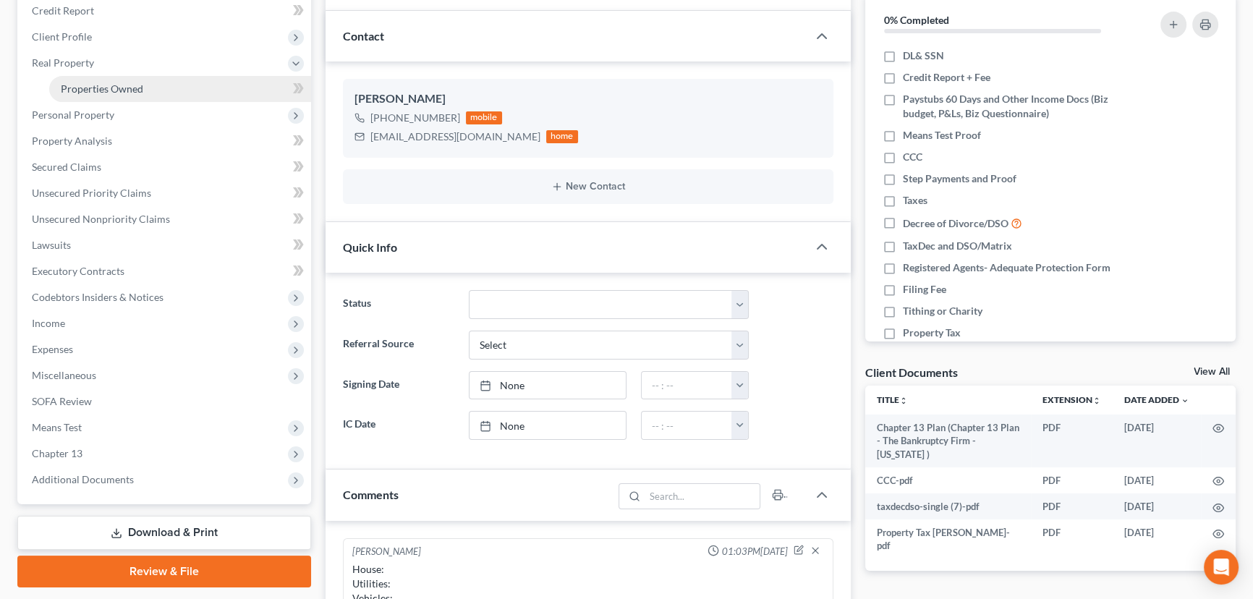
click at [84, 85] on span "Properties Owned" at bounding box center [102, 88] width 82 height 12
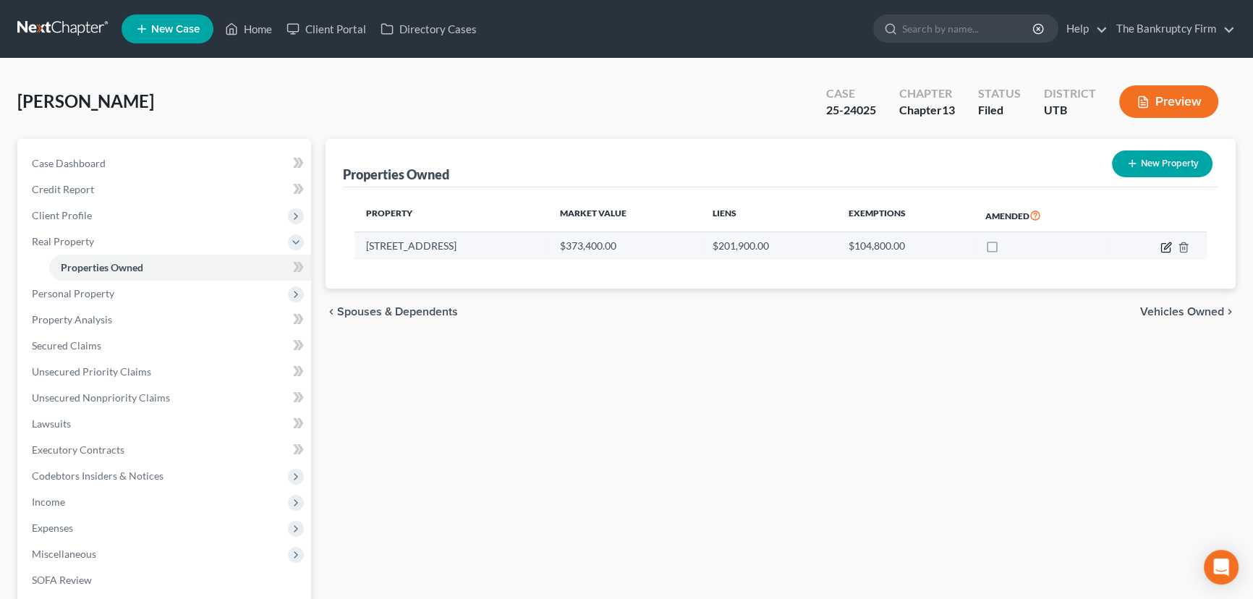
click at [1168, 244] on icon "button" at bounding box center [1167, 245] width 7 height 7
select select "46"
select select "0"
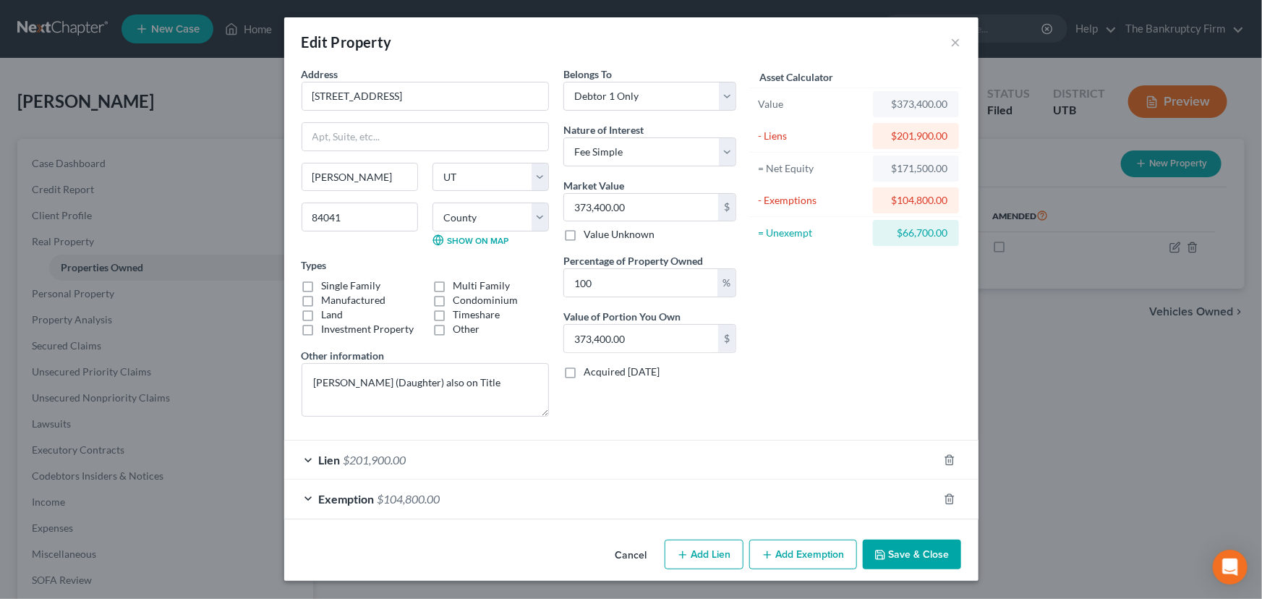
click at [532, 495] on div "Exemption $104,800.00" at bounding box center [611, 499] width 654 height 38
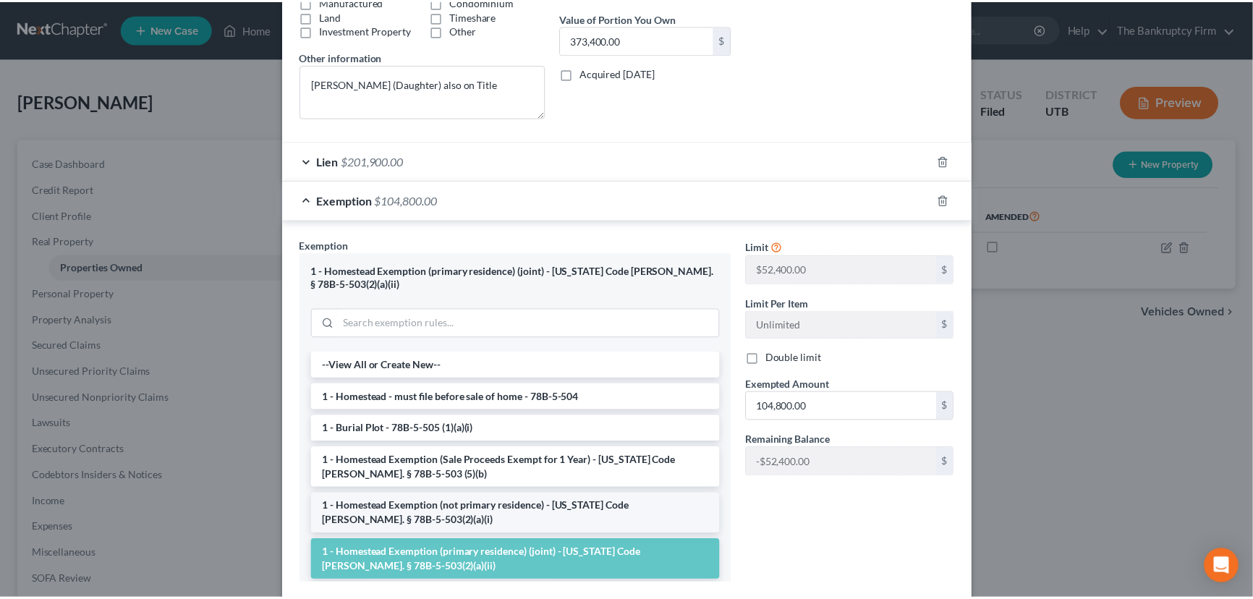
scroll to position [328, 0]
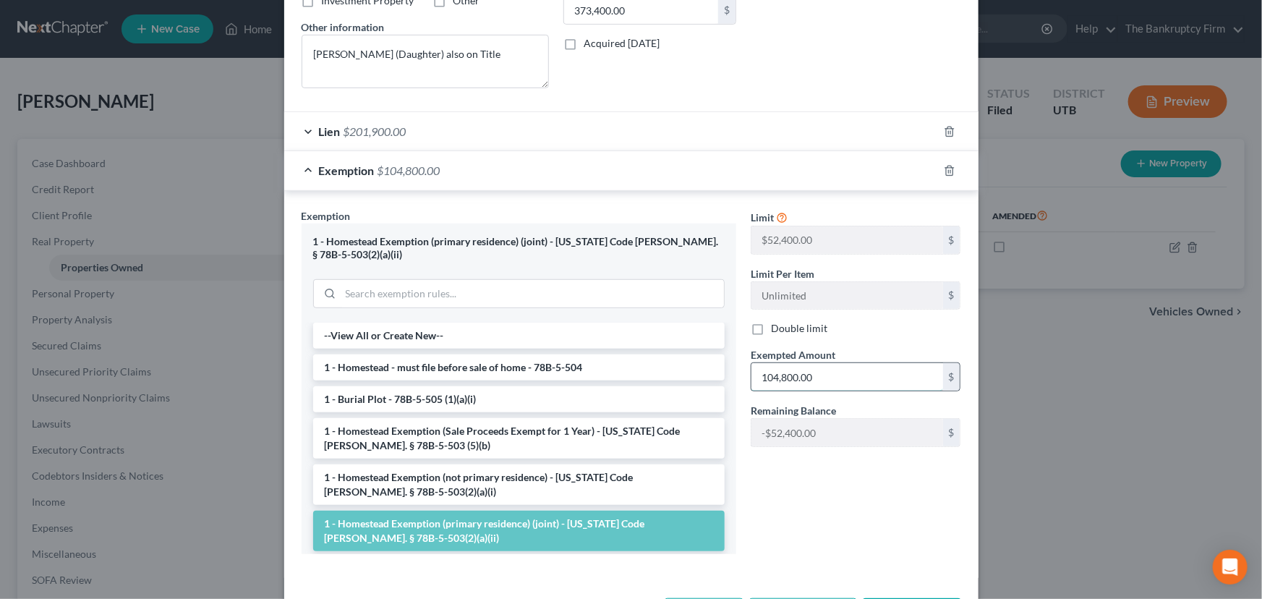
click at [826, 377] on input "104,800.00" at bounding box center [847, 376] width 192 height 27
type input "52,400"
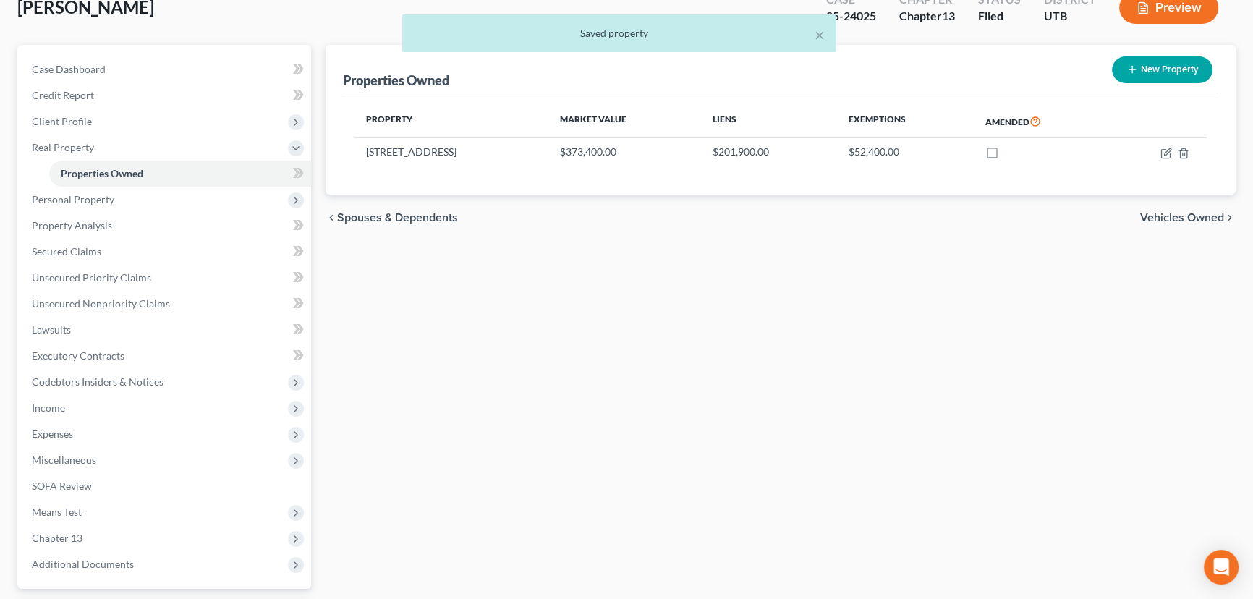
scroll to position [220, 0]
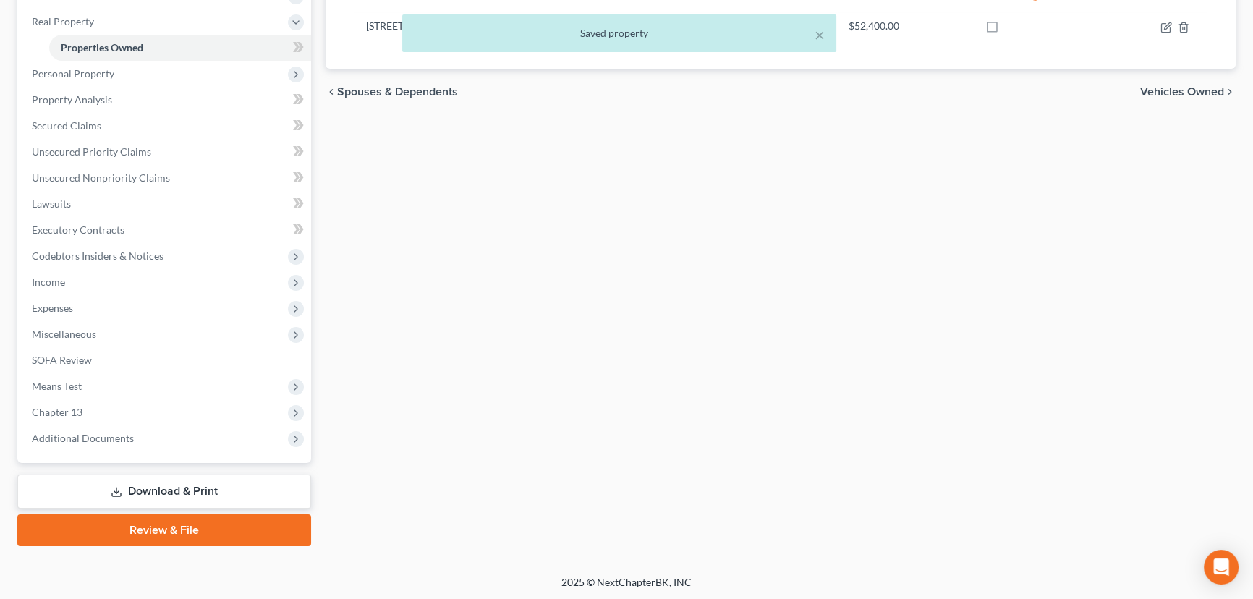
click at [146, 490] on link "Download & Print" at bounding box center [164, 491] width 294 height 34
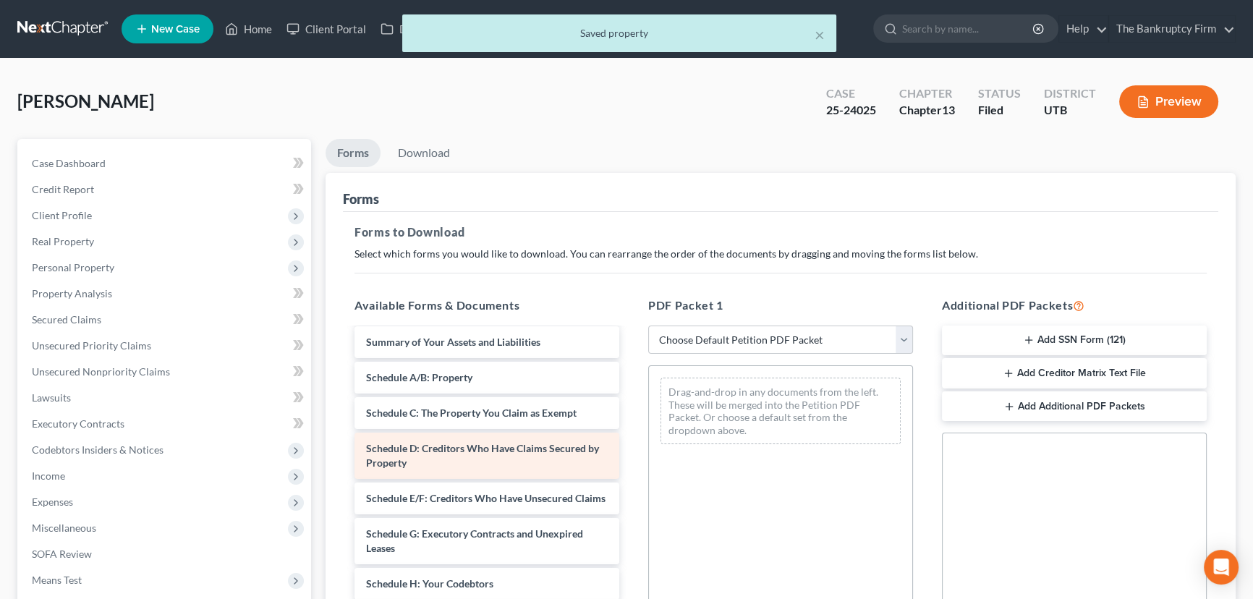
scroll to position [263, 0]
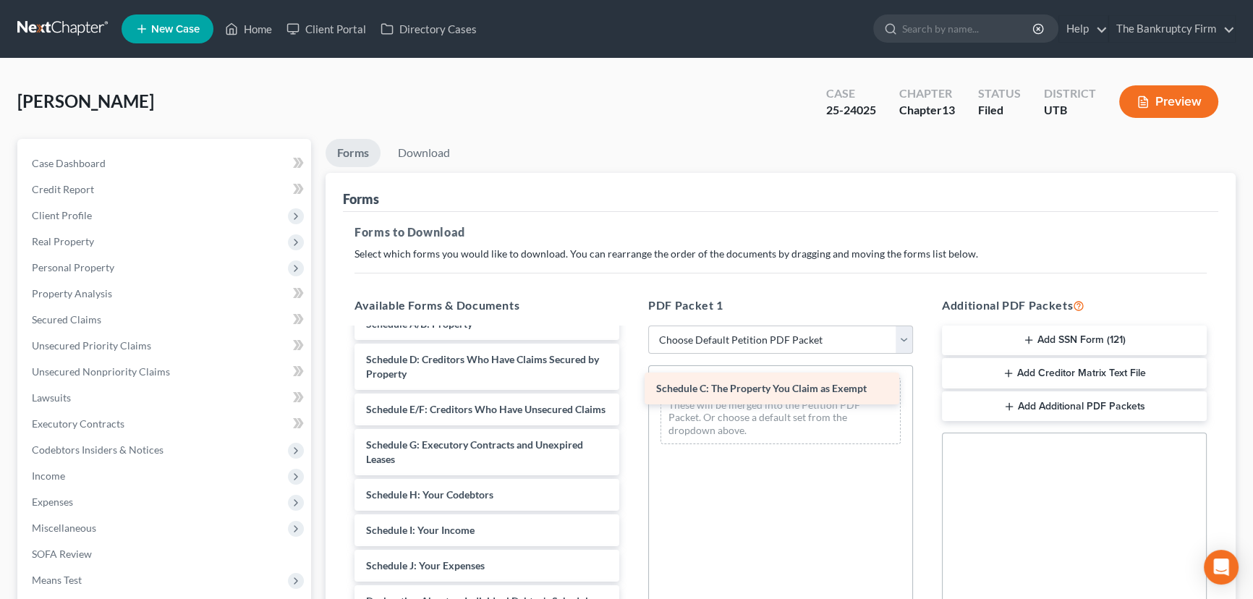
drag, startPoint x: 436, startPoint y: 354, endPoint x: 761, endPoint y: 391, distance: 326.9
click at [631, 391] on div "Schedule C: The Property You Claim as Exempt Chapter 13 Plan (Chapter 13 Plan -…" at bounding box center [487, 470] width 288 height 806
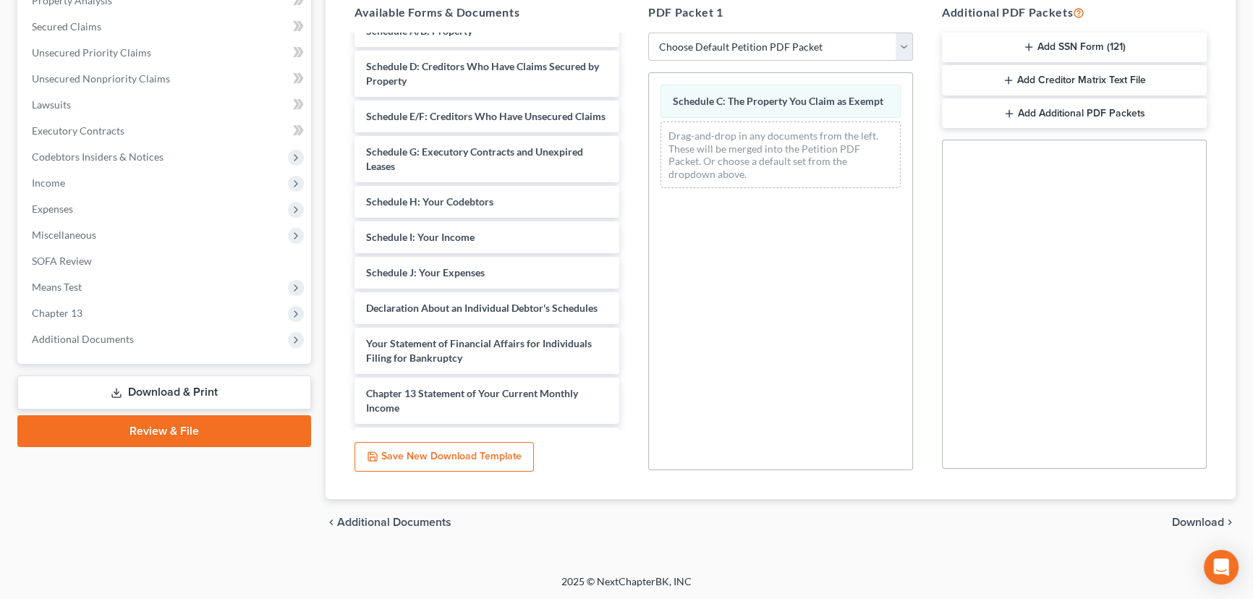
click at [1188, 520] on span "Download" at bounding box center [1198, 522] width 52 height 12
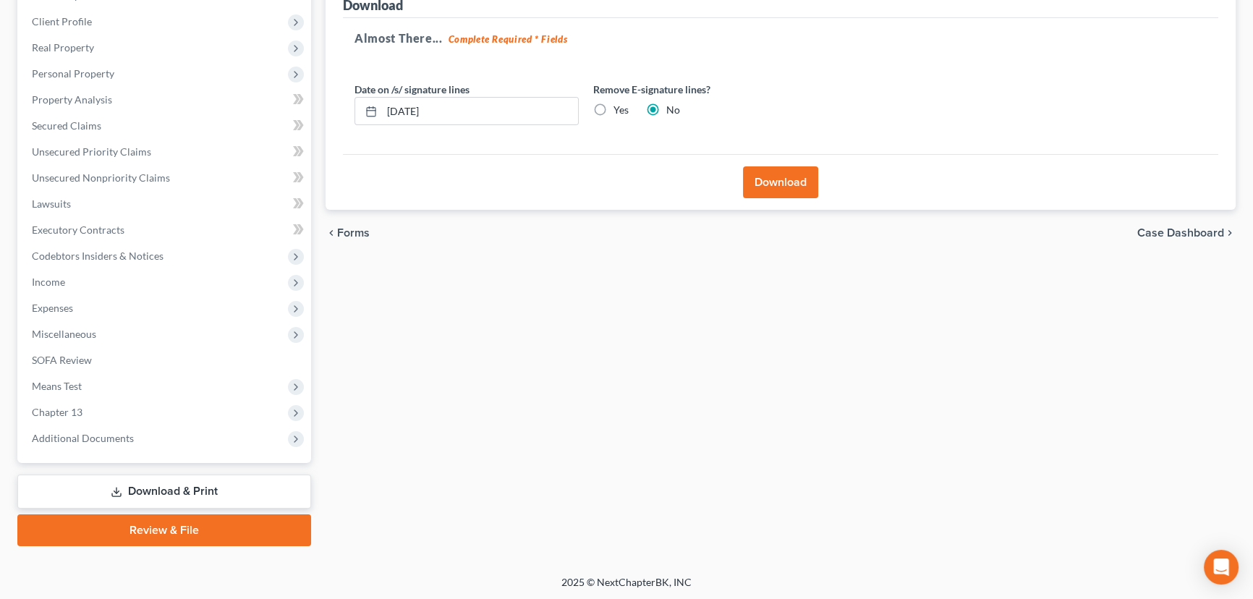
click at [778, 182] on button "Download" at bounding box center [780, 182] width 75 height 32
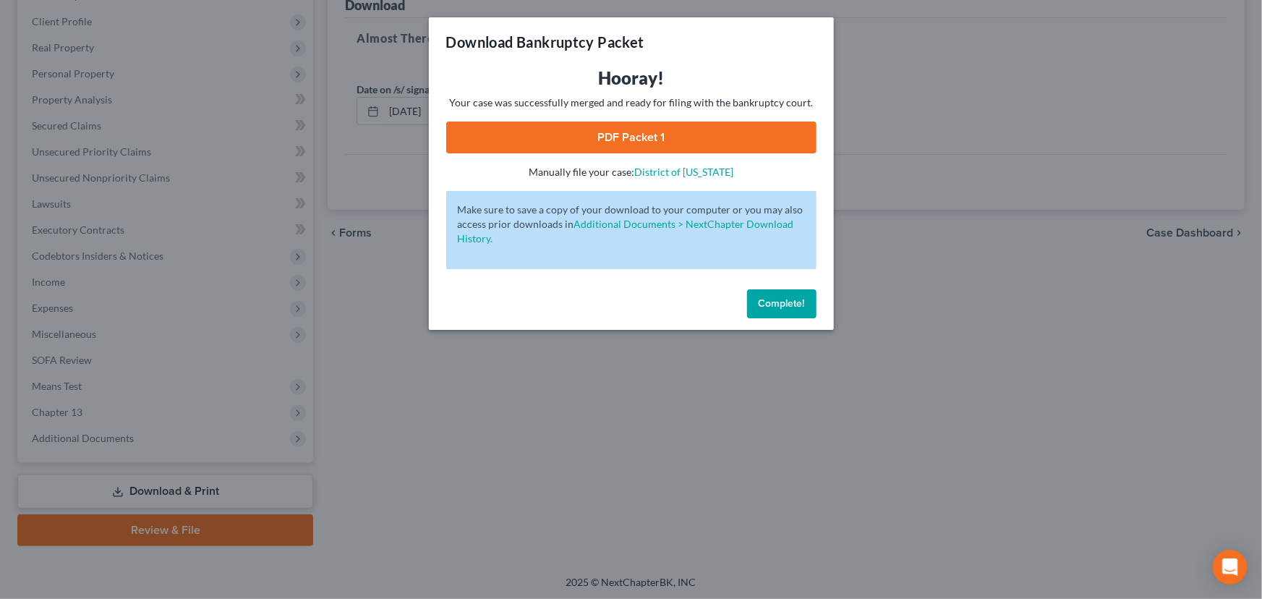
click at [570, 136] on link "PDF Packet 1" at bounding box center [631, 138] width 370 height 32
click at [802, 301] on span "Complete!" at bounding box center [782, 303] width 46 height 12
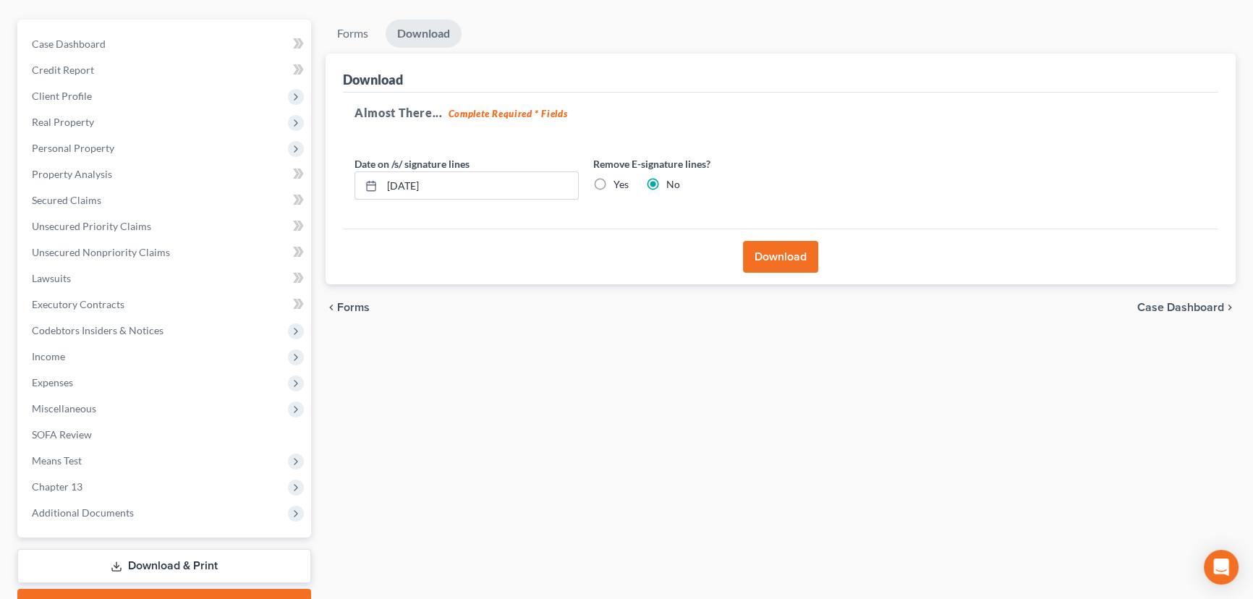
scroll to position [0, 0]
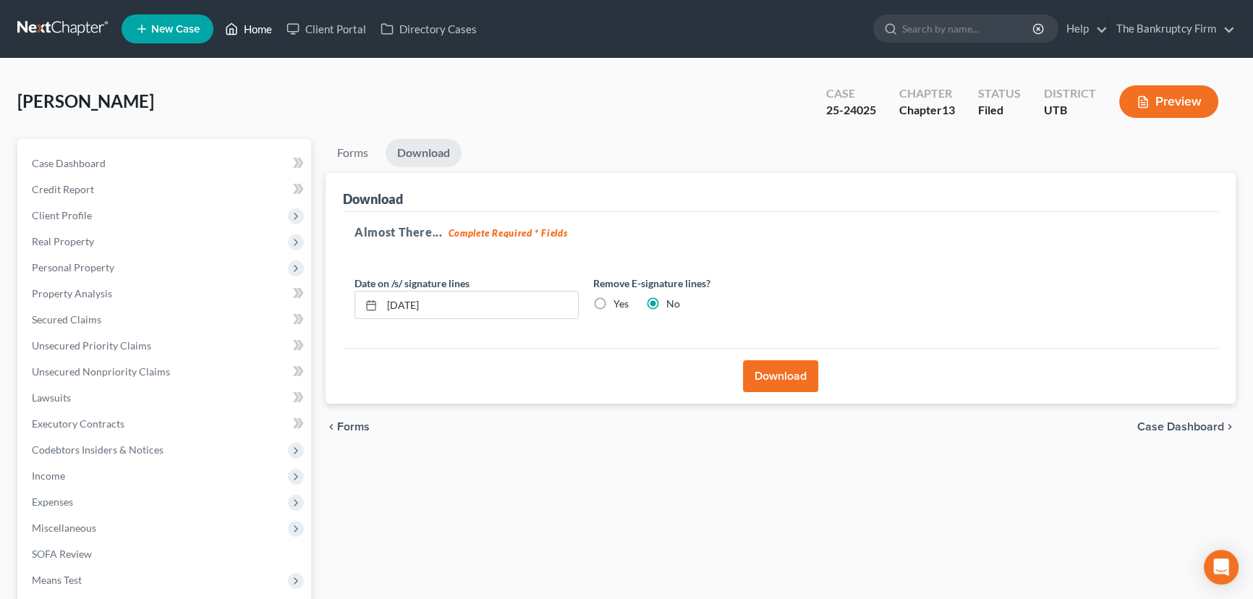
click at [260, 28] on link "Home" at bounding box center [248, 29] width 61 height 26
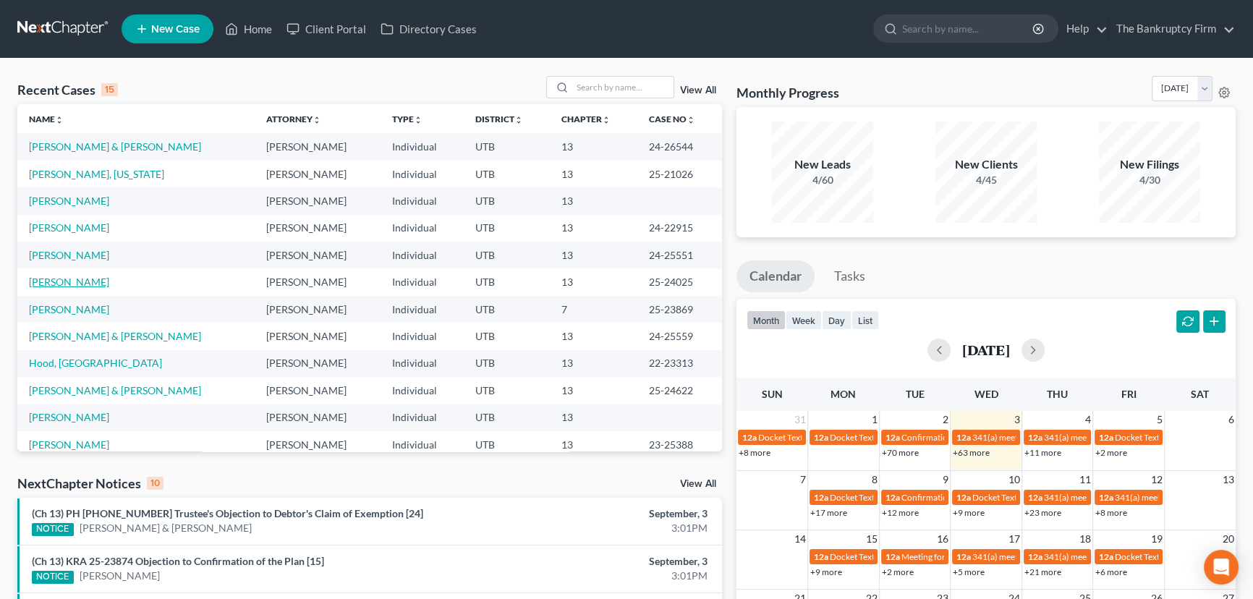
click at [66, 281] on link "[PERSON_NAME]" at bounding box center [69, 282] width 80 height 12
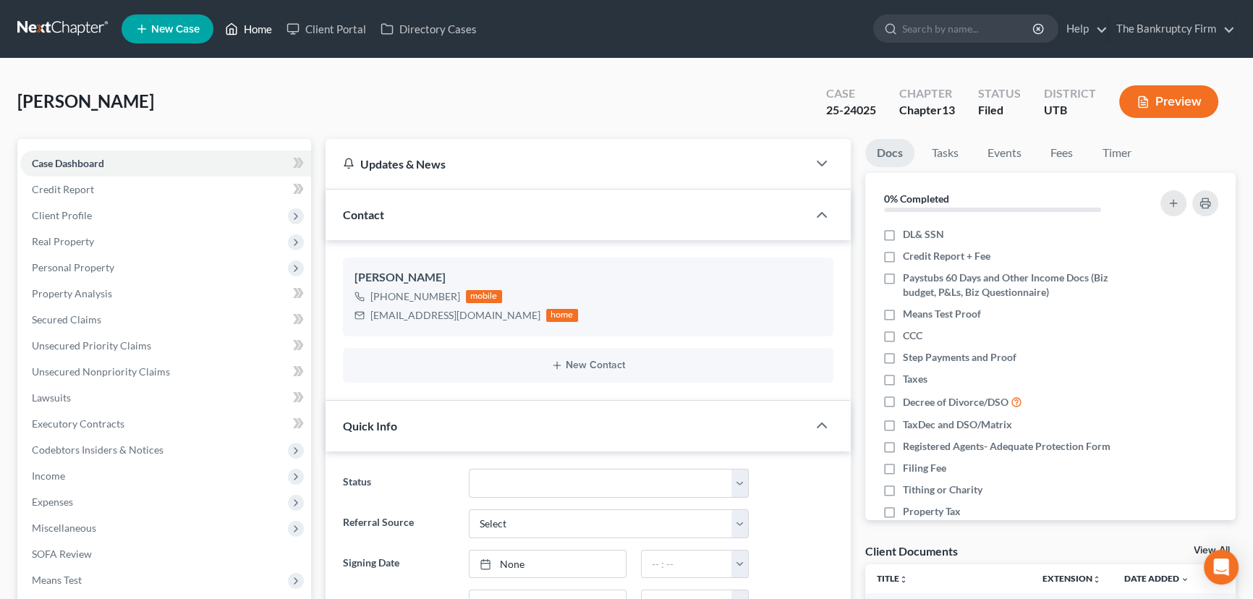
click at [253, 28] on link "Home" at bounding box center [248, 29] width 61 height 26
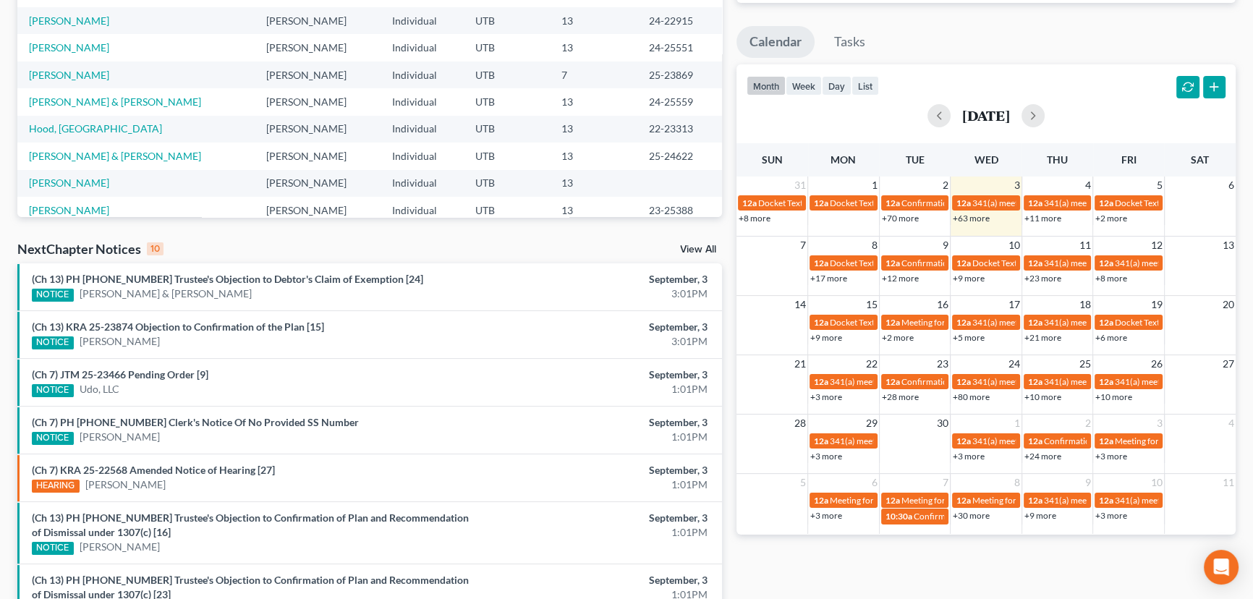
scroll to position [328, 0]
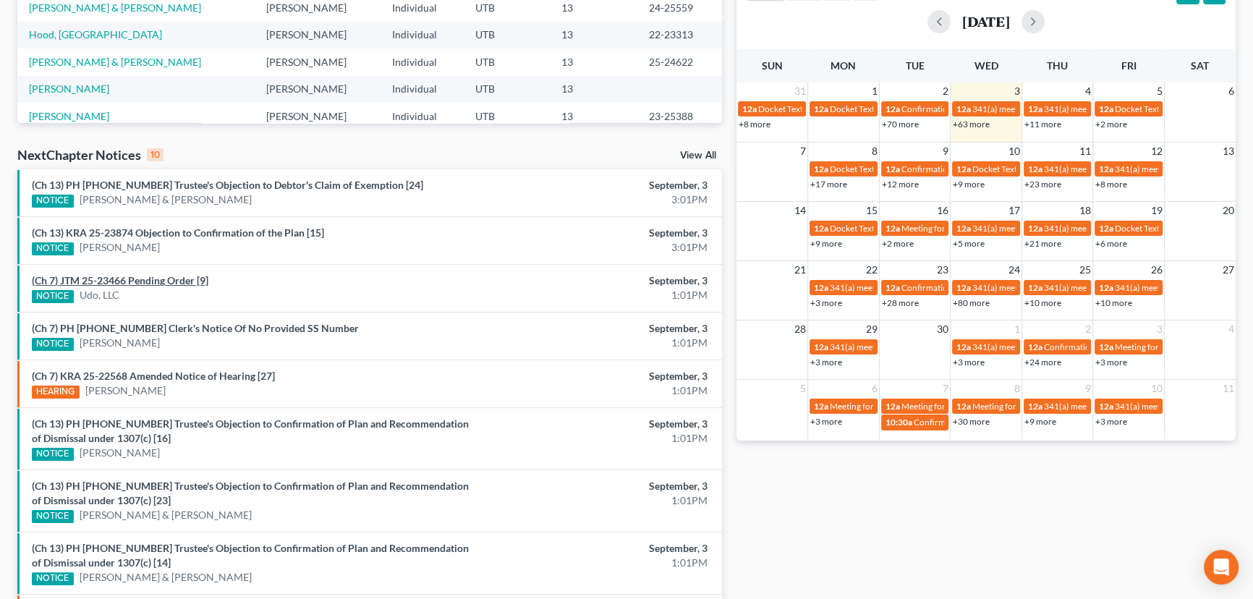
click at [163, 280] on link "(Ch 7) JTM 25-23466 Pending Order [9]" at bounding box center [120, 280] width 176 height 12
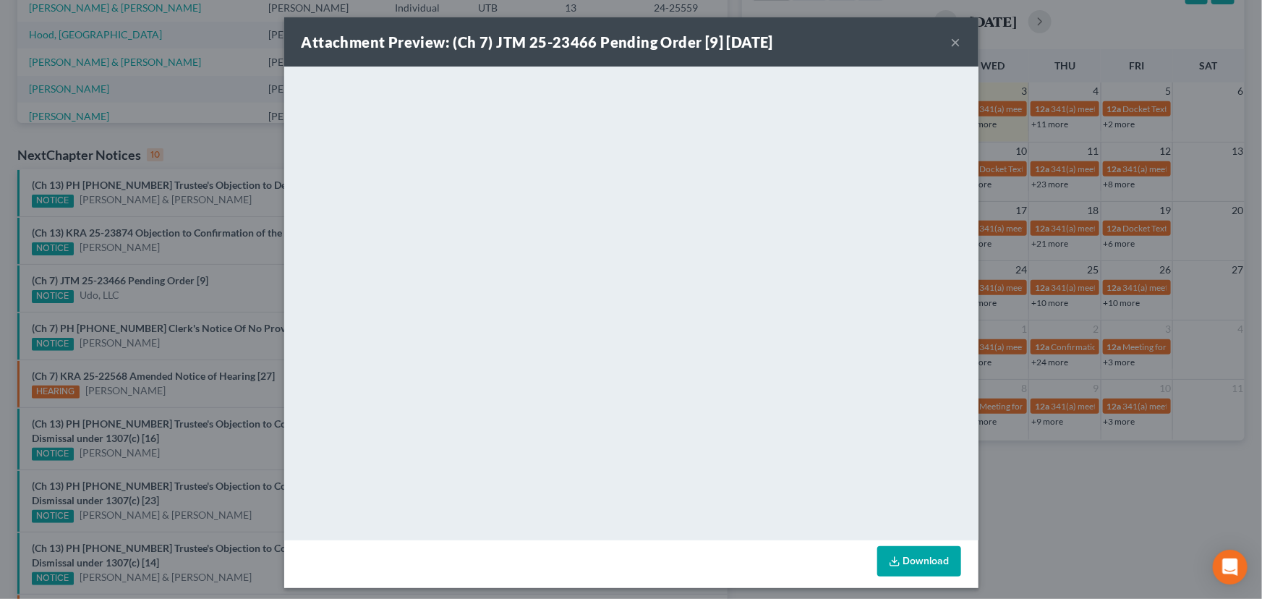
click at [226, 289] on div "Attachment Preview: (Ch 7) JTM 25-23466 Pending Order [9] [DATE] × <object ng-a…" at bounding box center [631, 299] width 1262 height 599
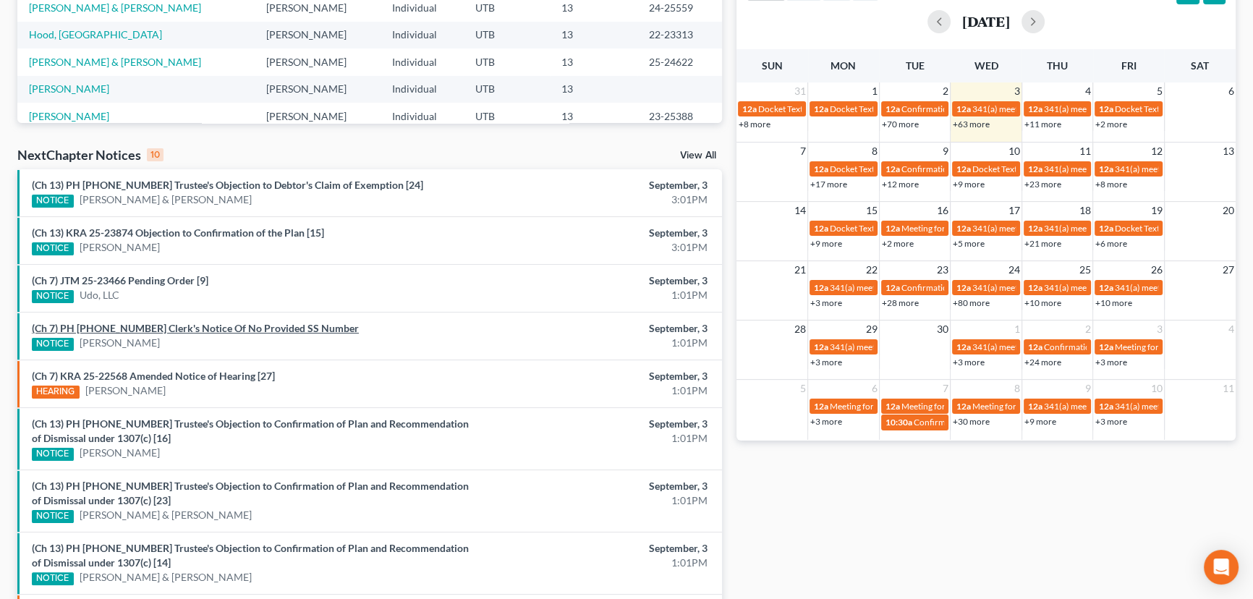
click at [185, 325] on link "(Ch 7) PH [PHONE_NUMBER] Clerk's Notice Of No Provided SS Number" at bounding box center [195, 328] width 327 height 12
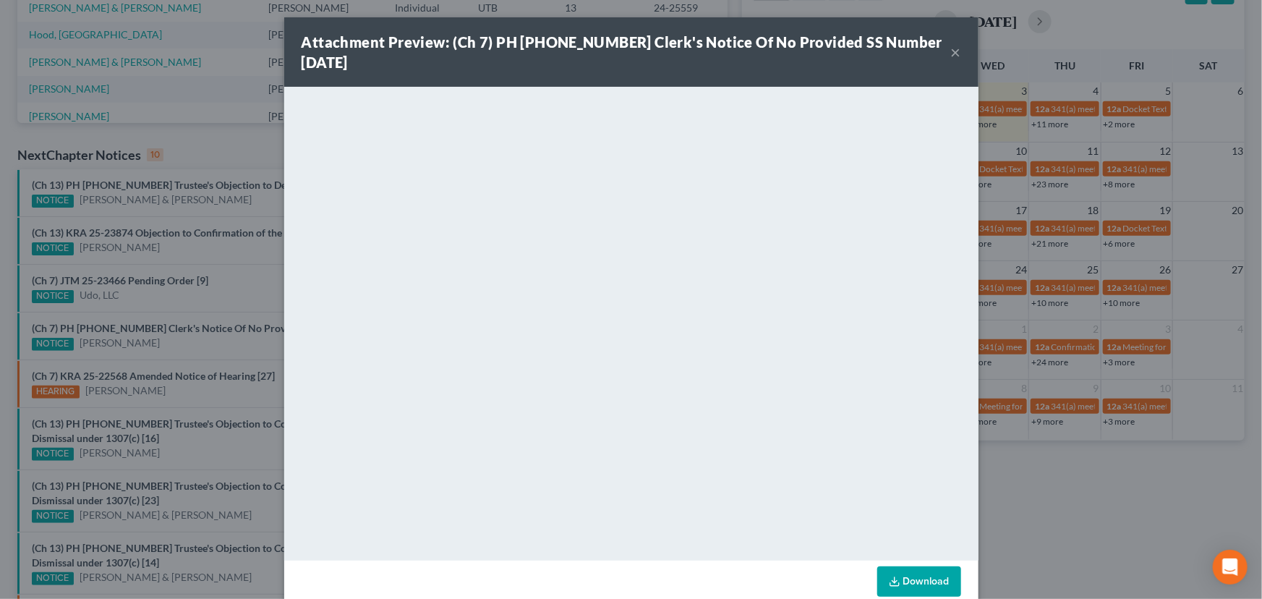
click at [214, 328] on div "Attachment Preview: (Ch 7) PH [PHONE_NUMBER] Clerk's Notice Of No Provided SS N…" at bounding box center [631, 299] width 1262 height 599
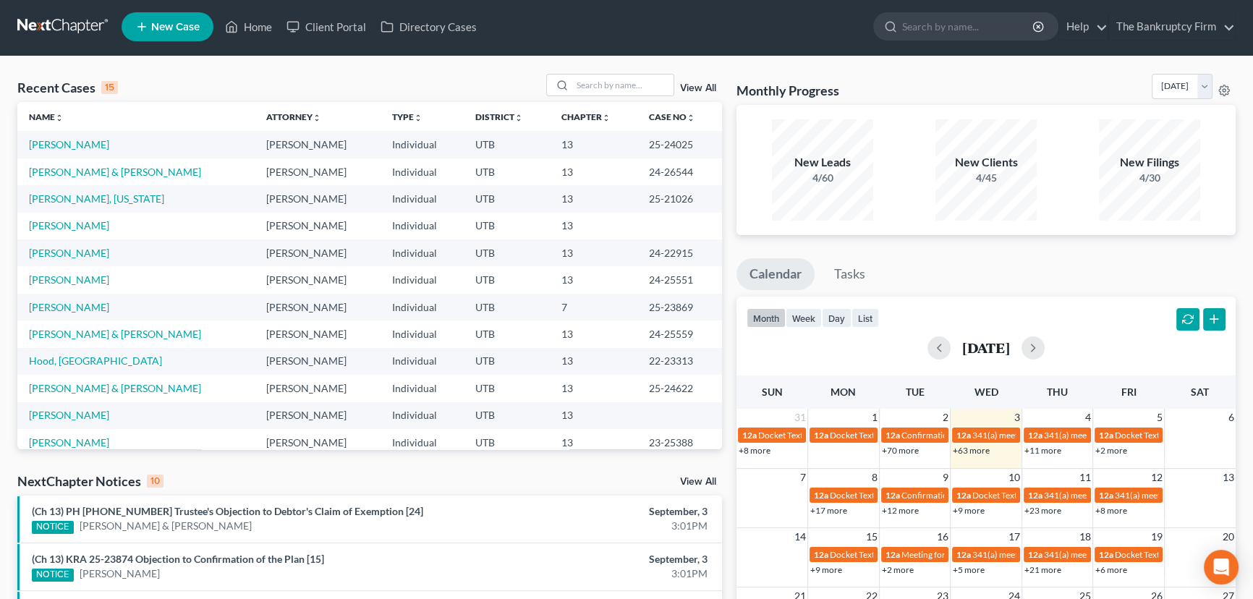
scroll to position [0, 0]
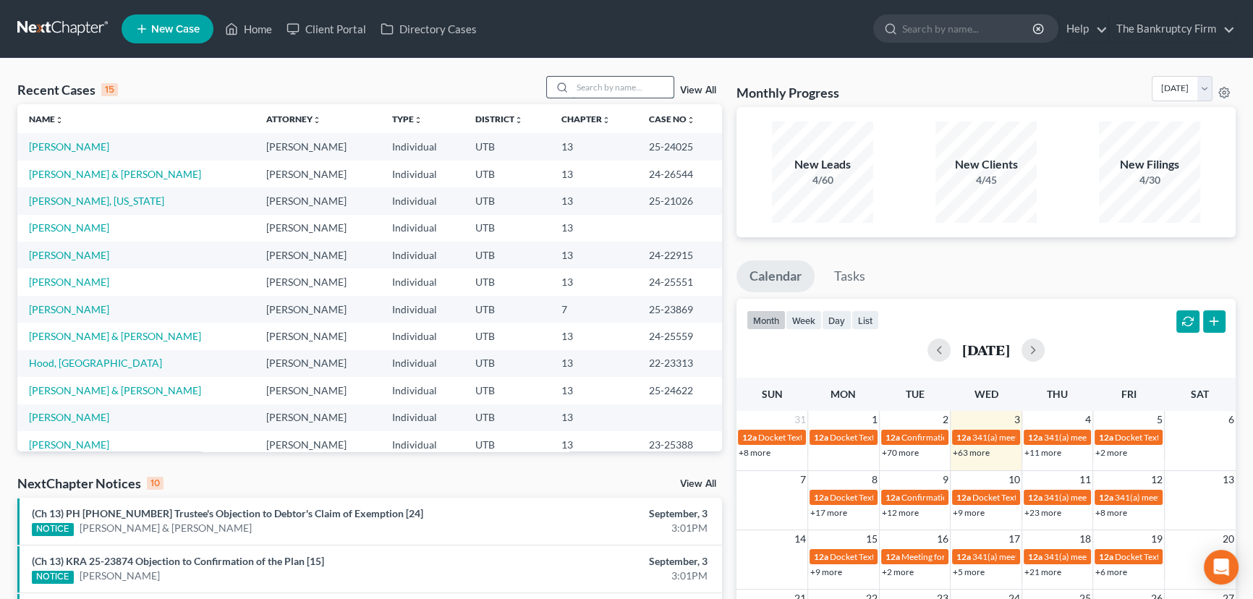
click at [581, 85] on input "search" at bounding box center [622, 87] width 101 height 21
click at [67, 227] on link "[PERSON_NAME]" at bounding box center [69, 227] width 80 height 12
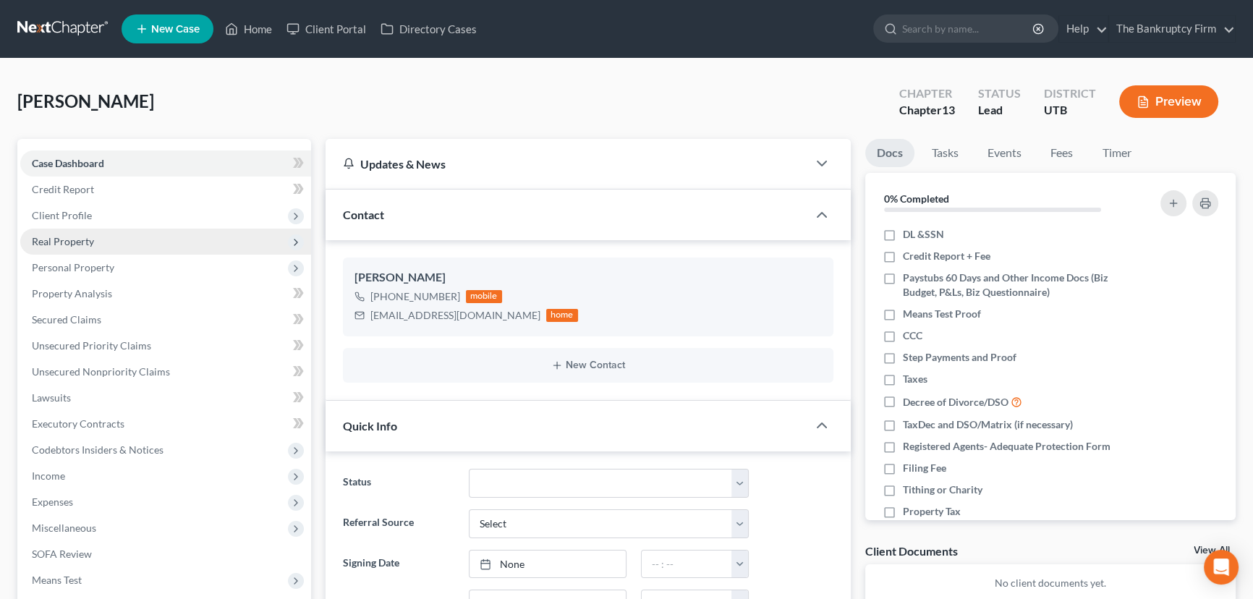
scroll to position [114, 0]
click at [71, 212] on span "Client Profile" at bounding box center [62, 215] width 60 height 12
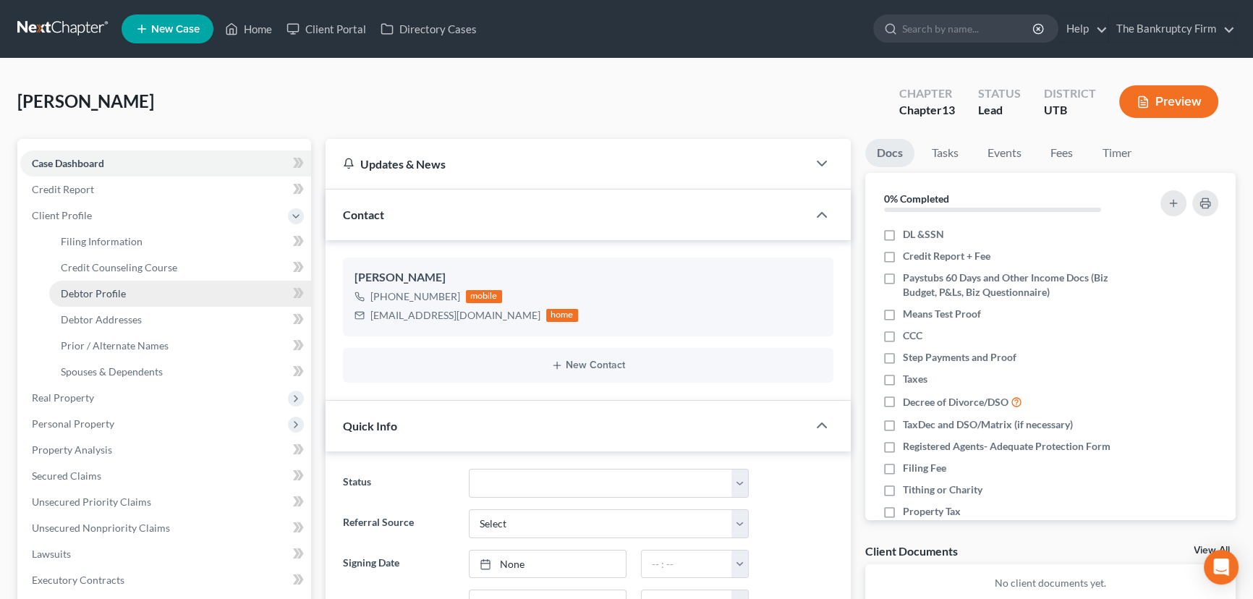
click at [97, 291] on span "Debtor Profile" at bounding box center [93, 293] width 65 height 12
select select "1"
select select "0"
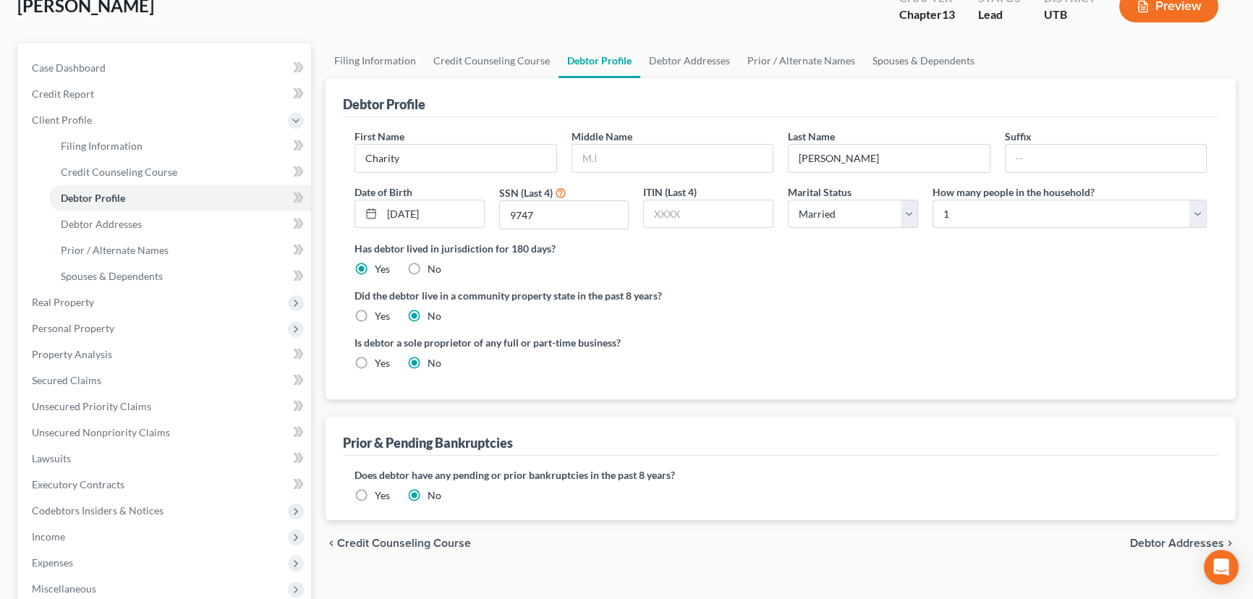
scroll to position [65, 0]
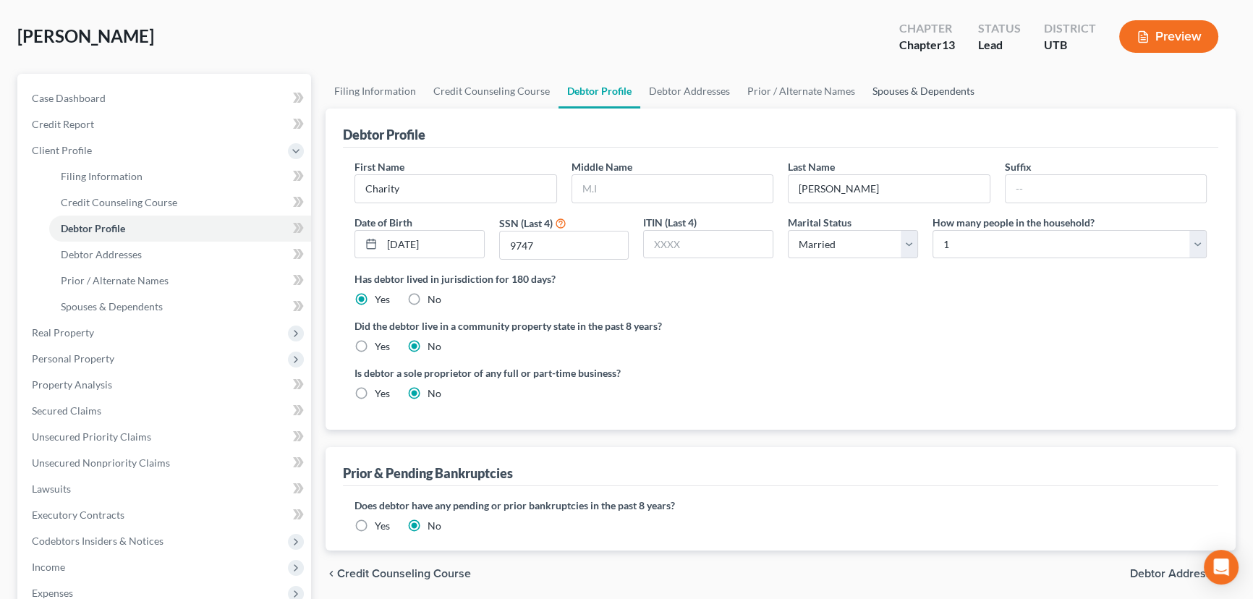
click at [913, 87] on link "Spouses & Dependents" at bounding box center [923, 91] width 119 height 35
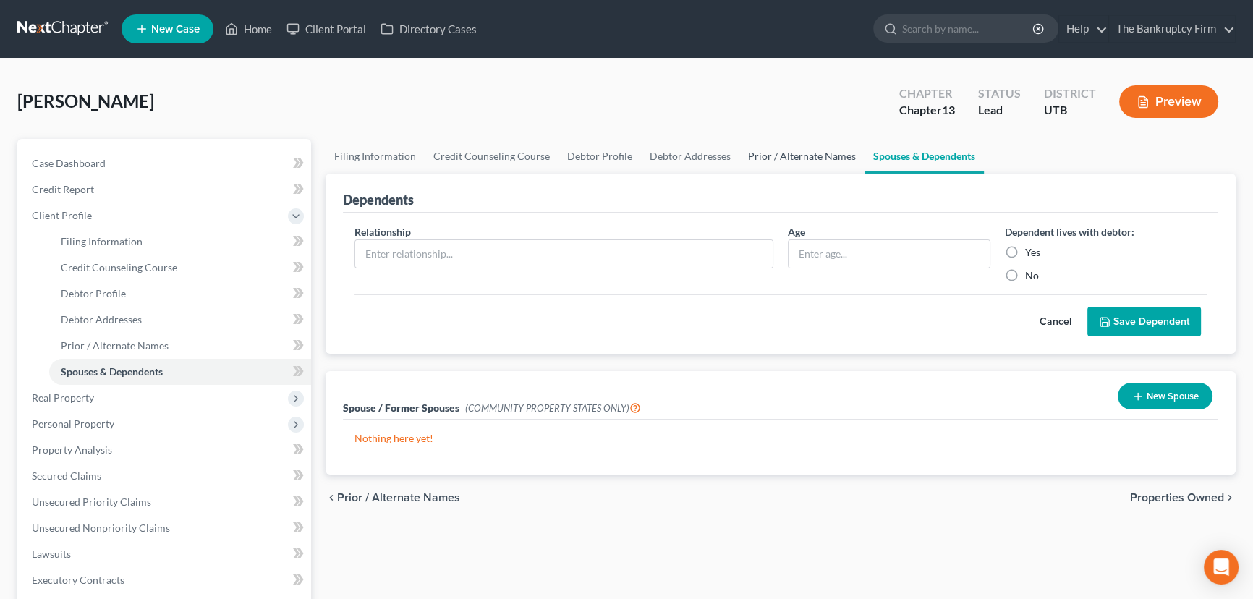
click at [793, 156] on link "Prior / Alternate Names" at bounding box center [801, 156] width 125 height 35
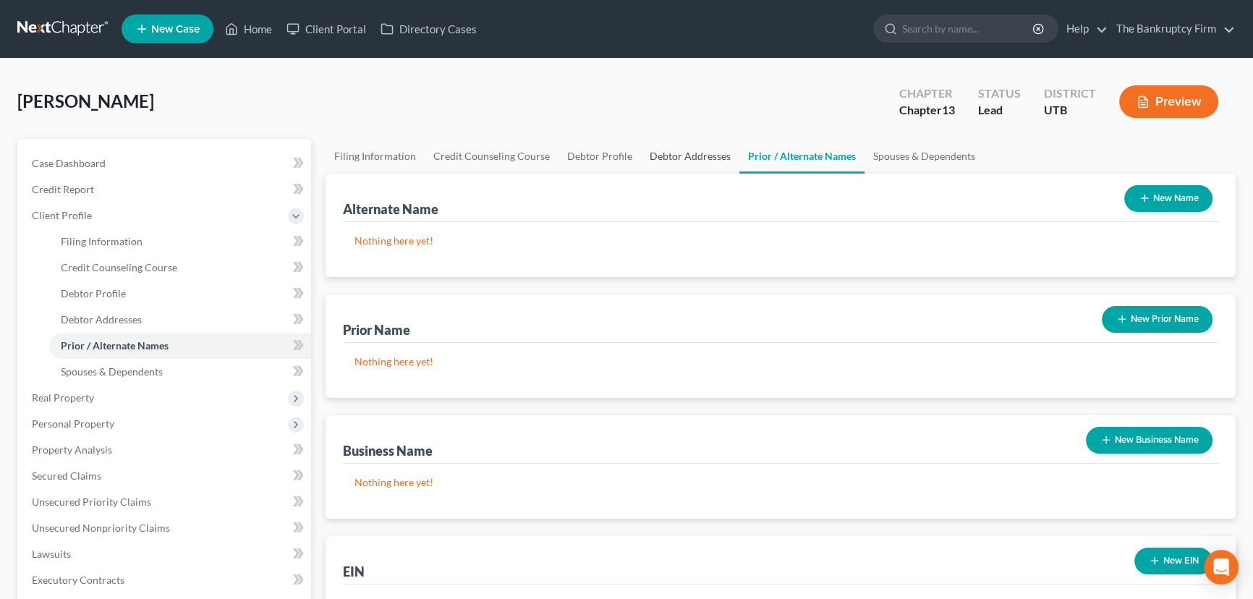
click at [686, 158] on link "Debtor Addresses" at bounding box center [690, 156] width 98 height 35
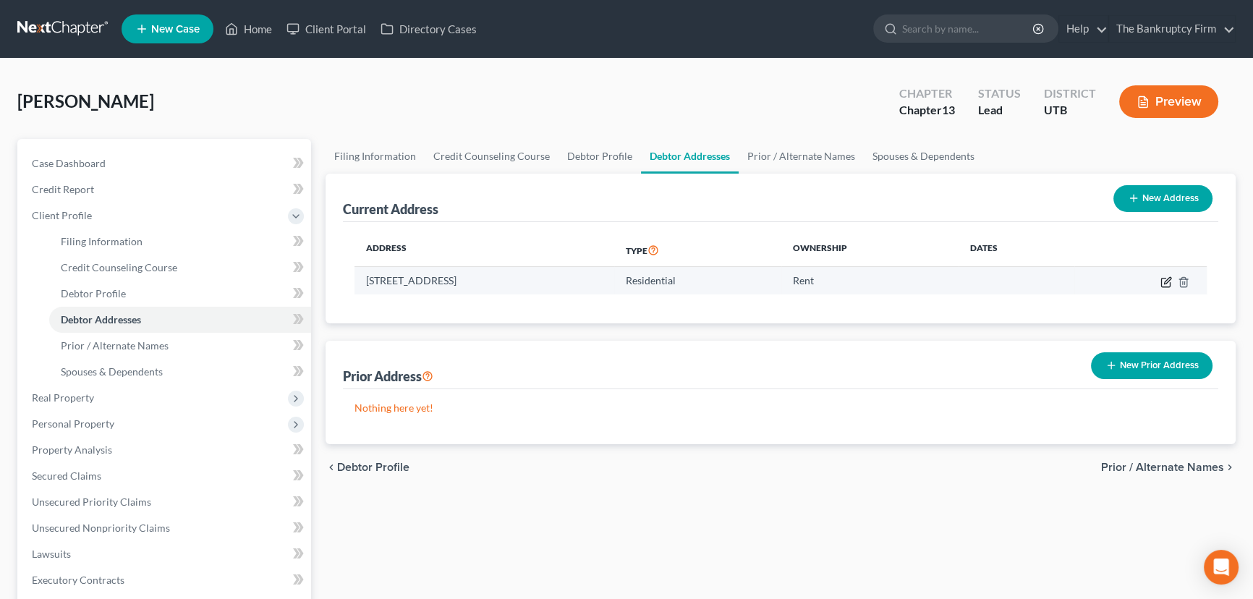
click at [1167, 284] on icon "button" at bounding box center [1166, 282] width 12 height 12
select select "46"
select select "17"
select select "0"
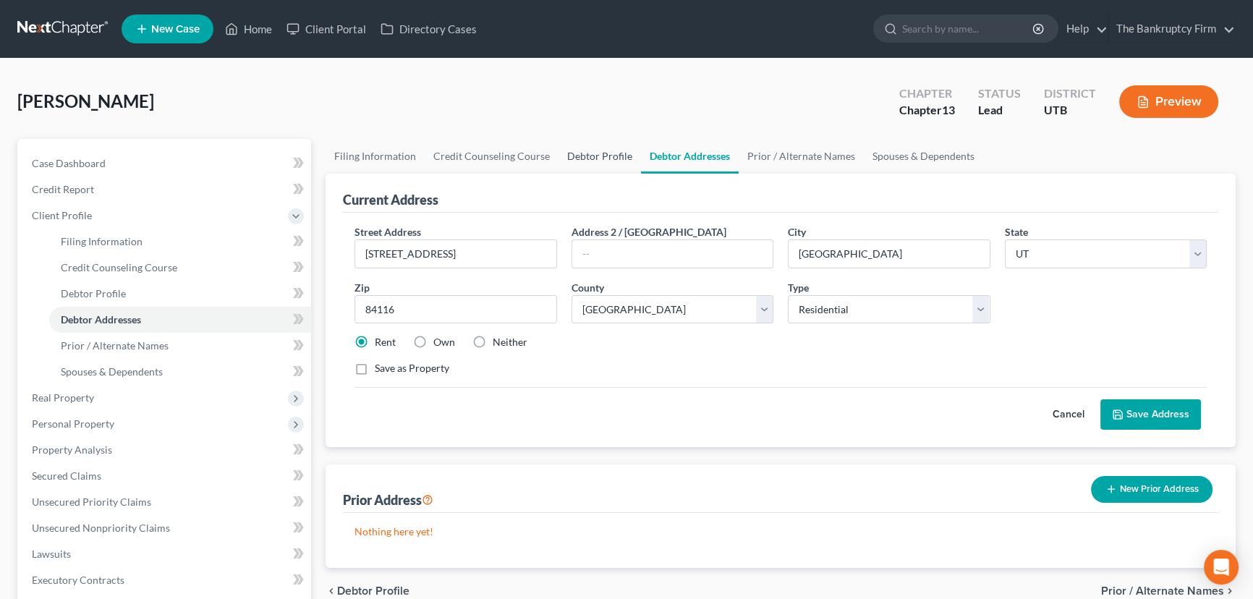
click at [598, 155] on link "Debtor Profile" at bounding box center [599, 156] width 82 height 35
select select "1"
select select "0"
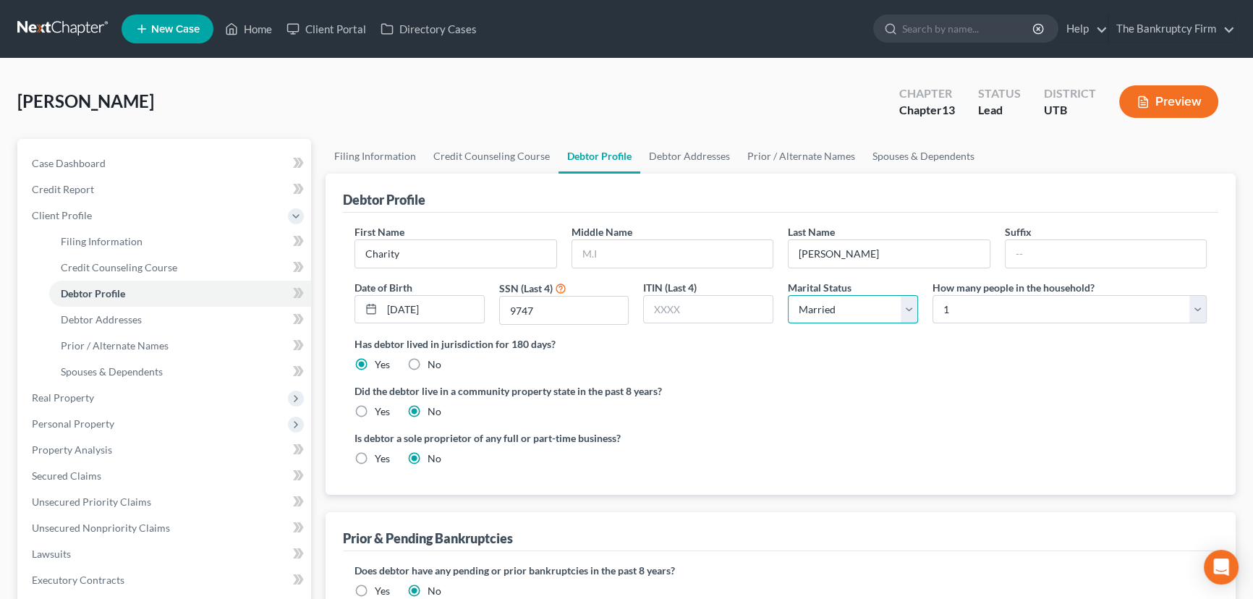
click at [910, 307] on select "Select Single Married Separated Divorced Widowed" at bounding box center [853, 309] width 130 height 29
select select "2"
click at [788, 295] on select "Select Single Married Separated Divorced Widowed" at bounding box center [853, 309] width 130 height 29
click at [68, 158] on span "Case Dashboard" at bounding box center [69, 163] width 74 height 12
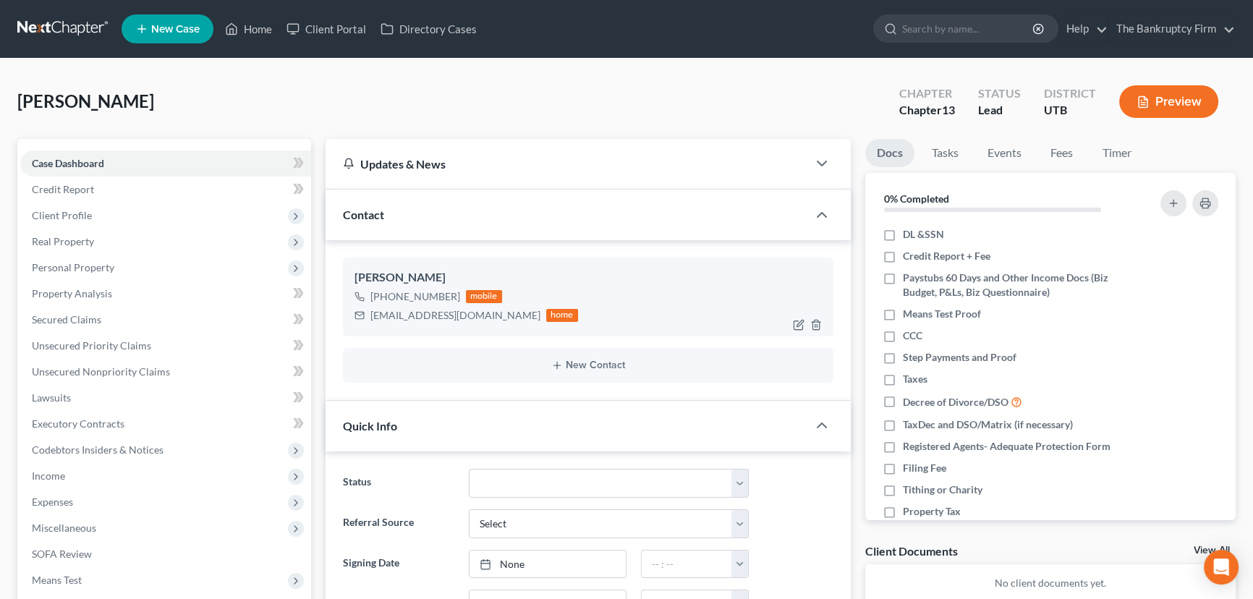
scroll to position [114, 0]
click at [466, 294] on img at bounding box center [470, 296] width 12 height 12
click at [262, 29] on link "Home" at bounding box center [248, 29] width 61 height 26
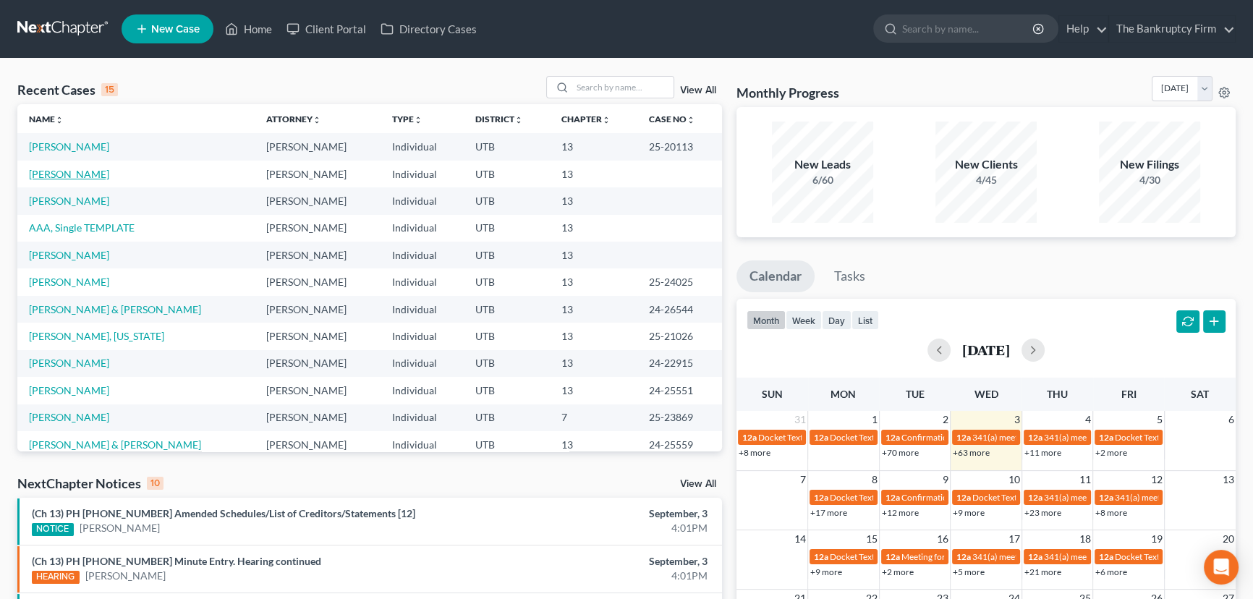
click at [52, 173] on link "[PERSON_NAME]" at bounding box center [69, 174] width 80 height 12
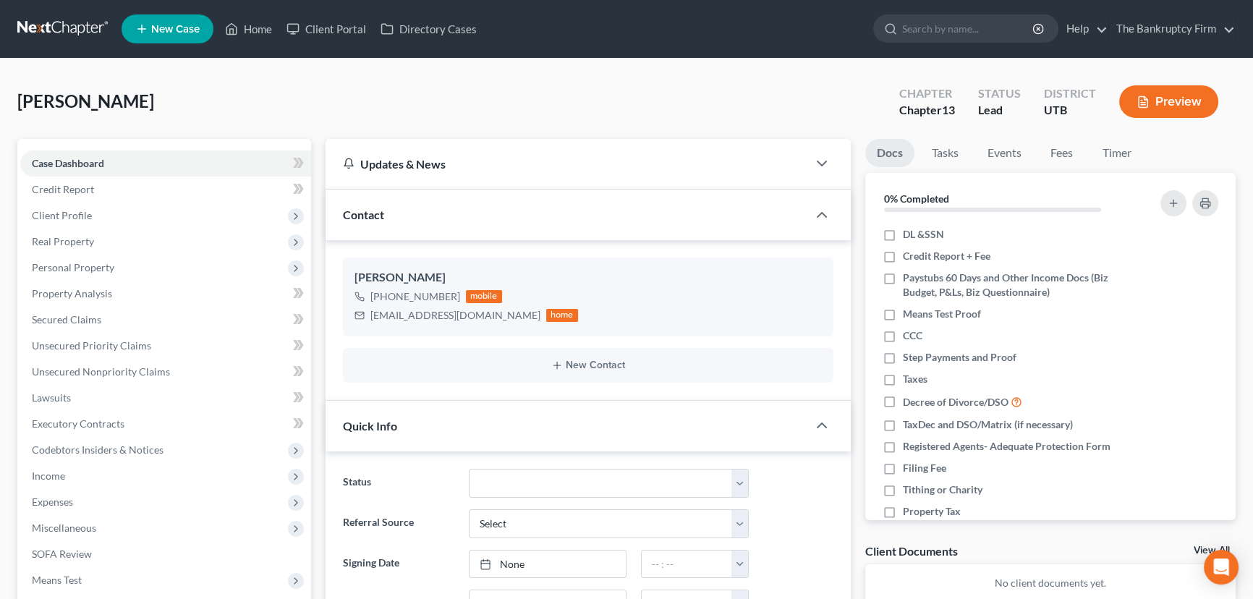
scroll to position [114, 0]
click at [48, 322] on span "Secured Claims" at bounding box center [66, 319] width 69 height 12
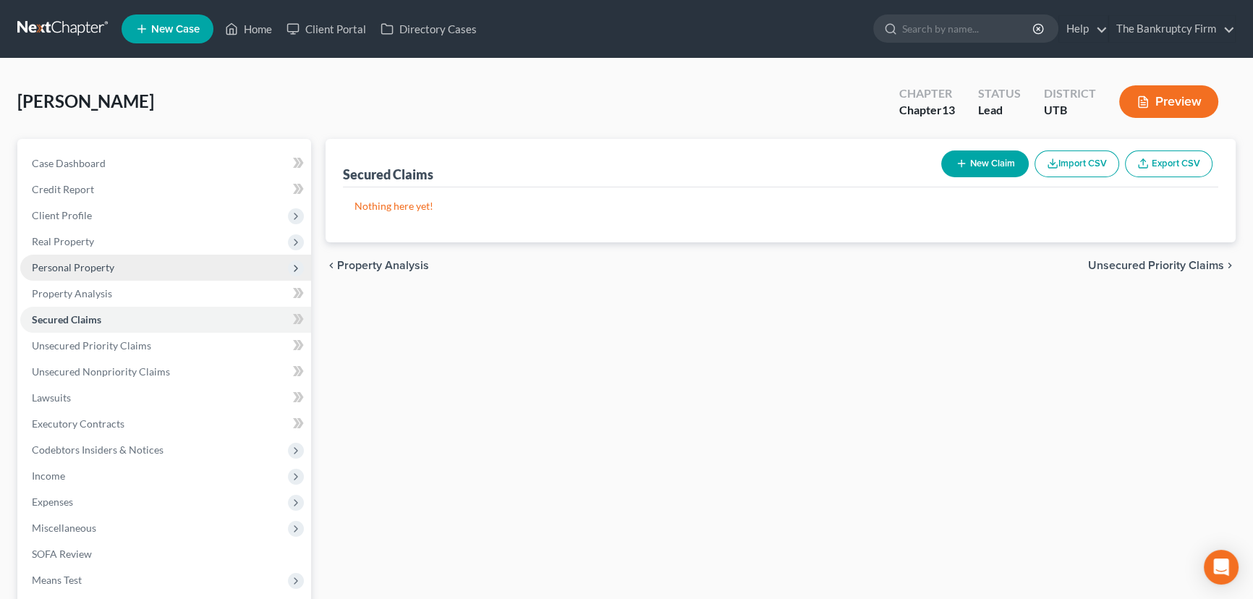
click at [88, 268] on span "Personal Property" at bounding box center [73, 267] width 82 height 12
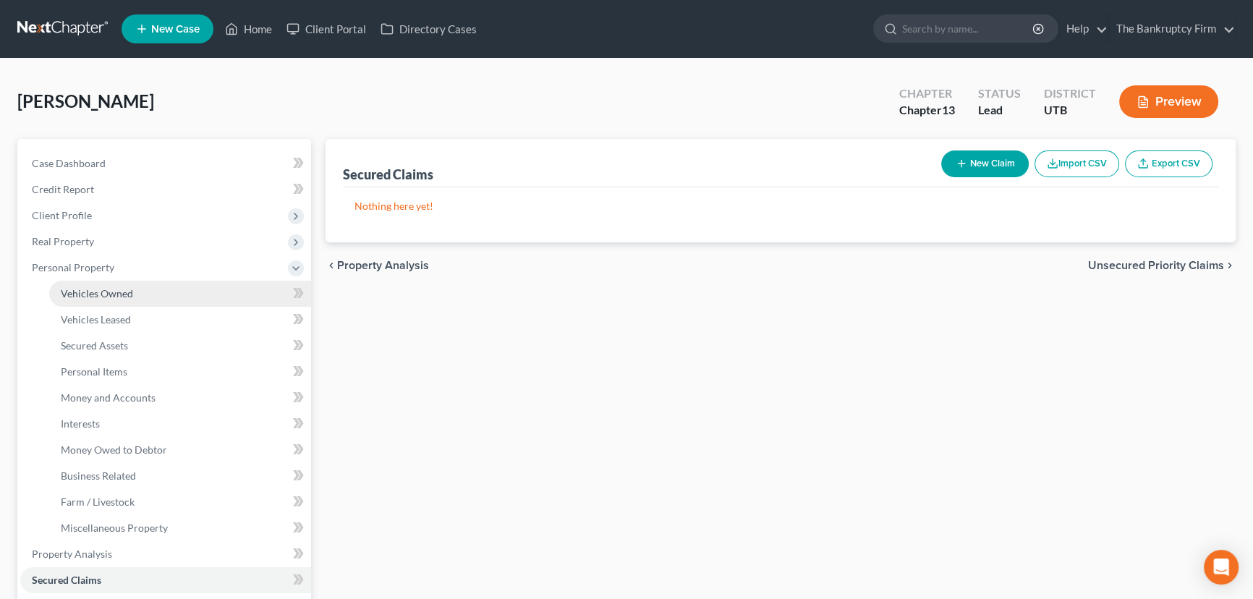
click at [106, 291] on span "Vehicles Owned" at bounding box center [97, 293] width 72 height 12
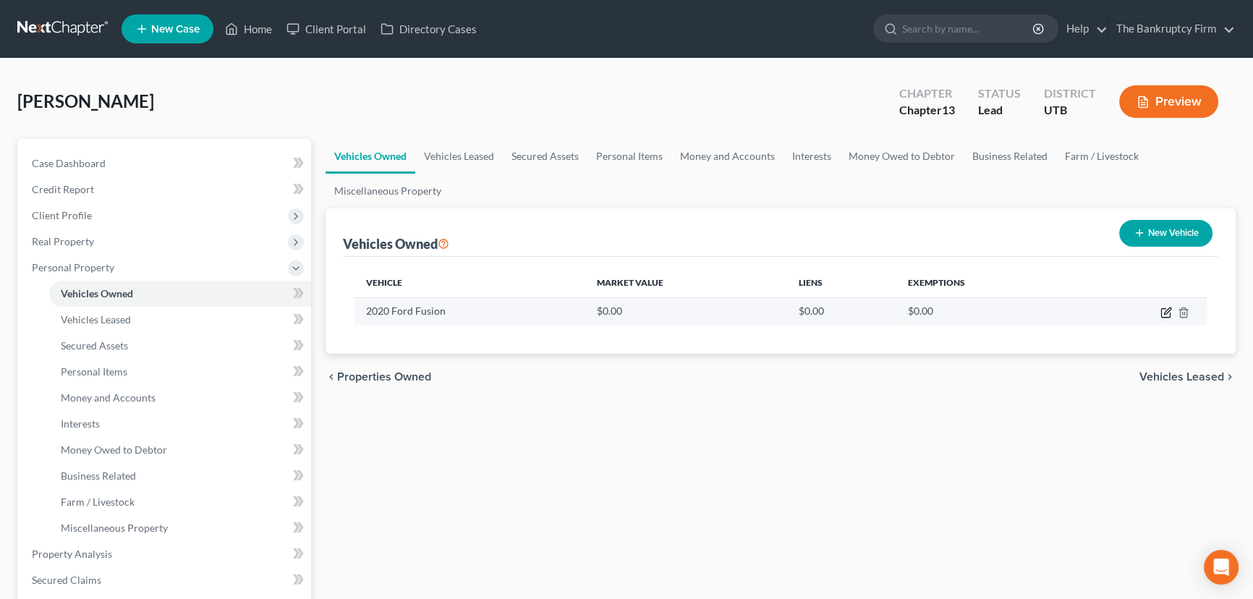
click at [1164, 311] on icon "button" at bounding box center [1167, 310] width 7 height 7
select select "0"
select select "6"
select select "0"
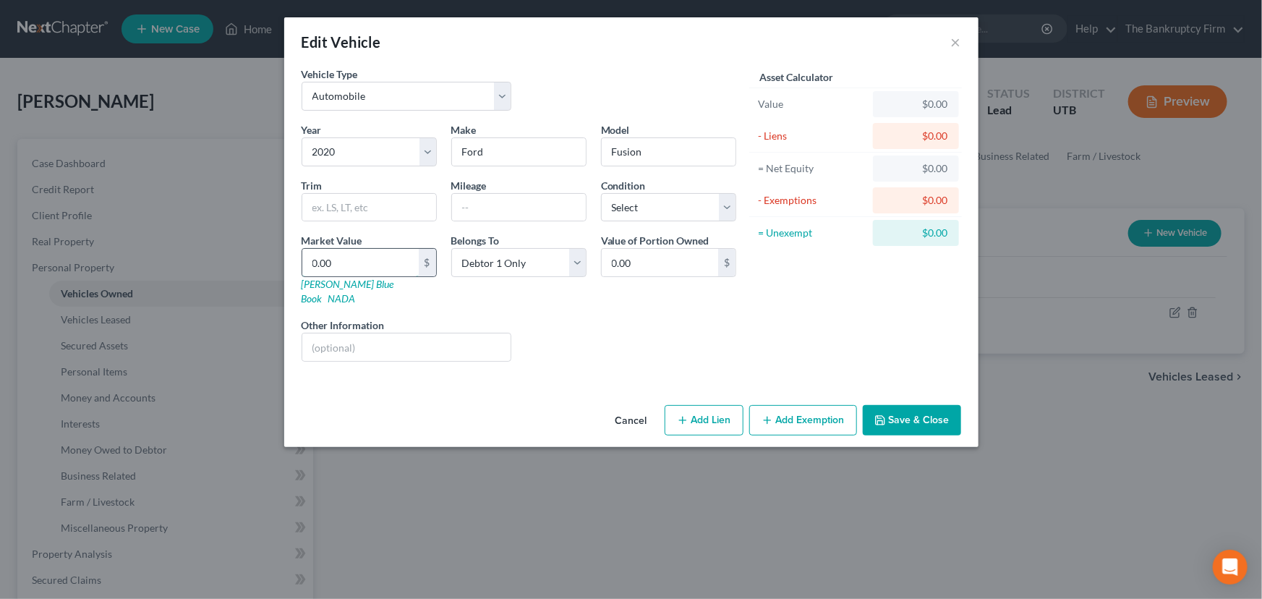
click at [311, 263] on input "0.00" at bounding box center [360, 262] width 116 height 27
type input "1"
type input "1.00"
type input "15"
type input "15.00"
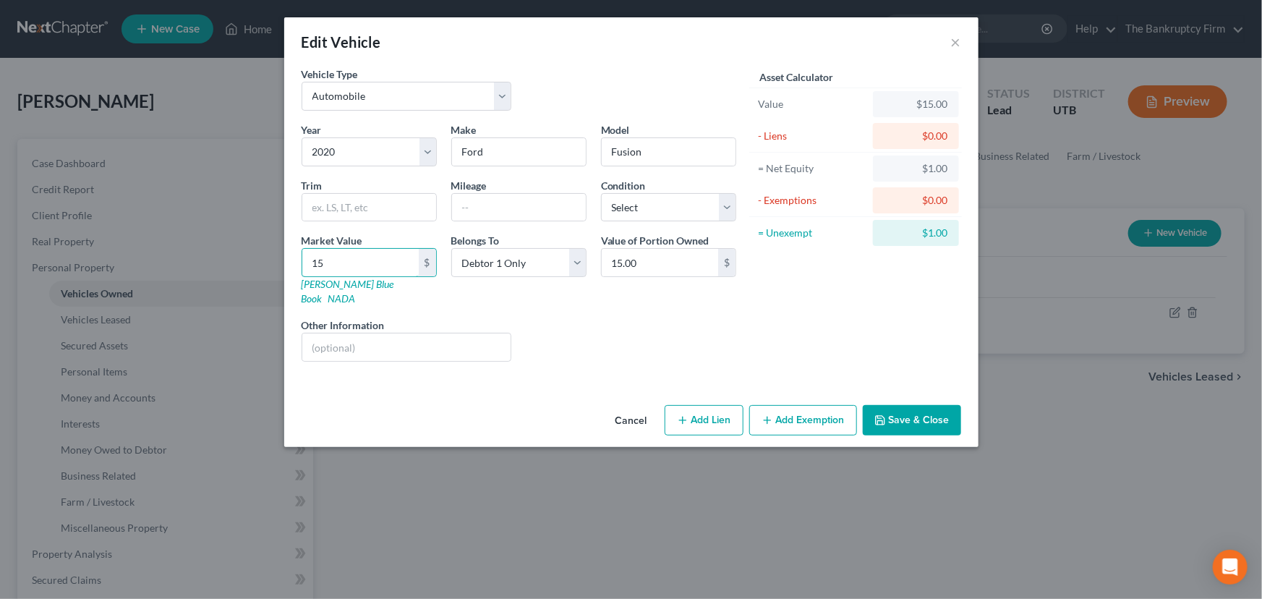
type input "150"
type input "150.00"
type input "1500"
type input "1,500.00"
type input "1,5000"
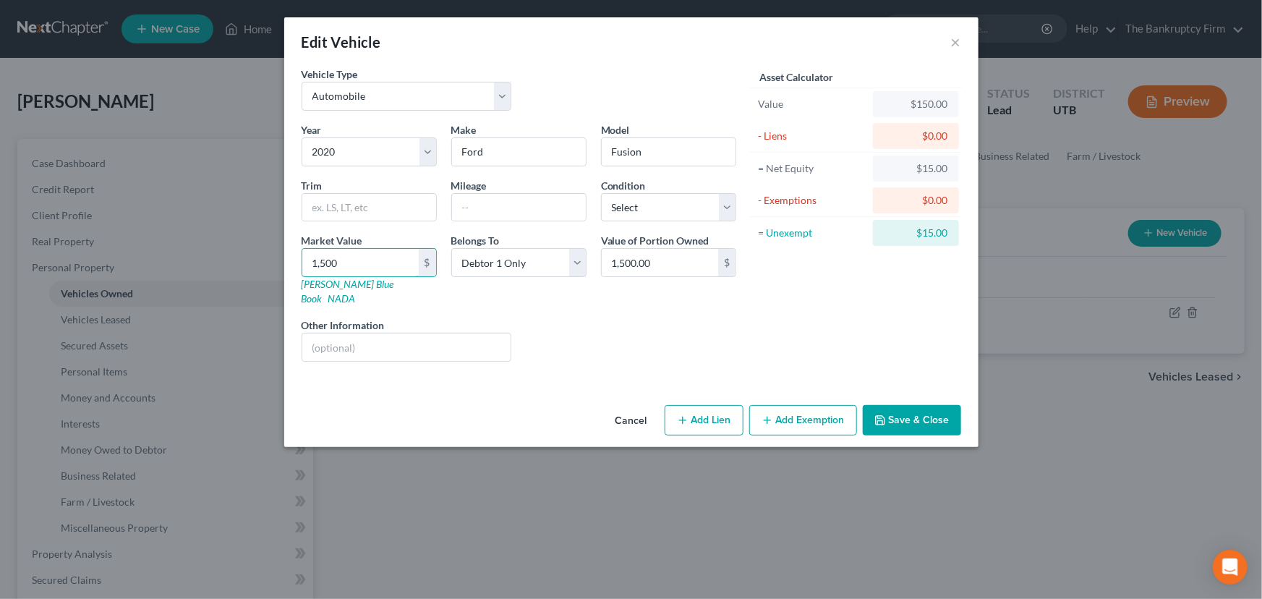
type input "15,000.00"
type input "15,000"
click at [893, 406] on button "Save & Close" at bounding box center [912, 420] width 98 height 30
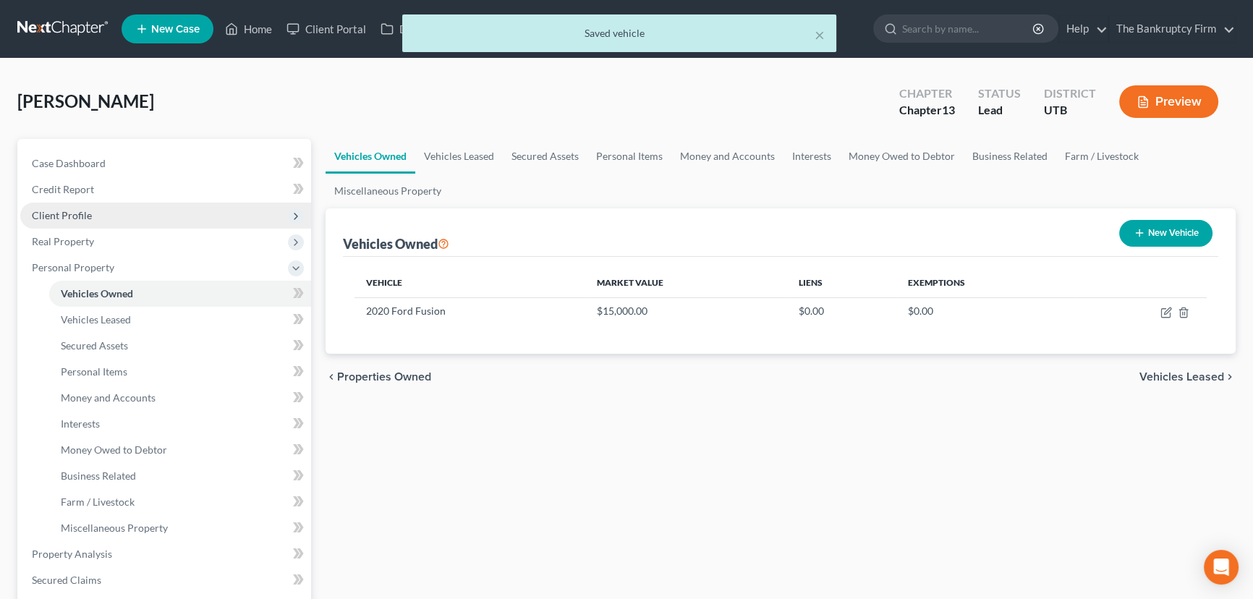
click at [65, 213] on span "Client Profile" at bounding box center [62, 215] width 60 height 12
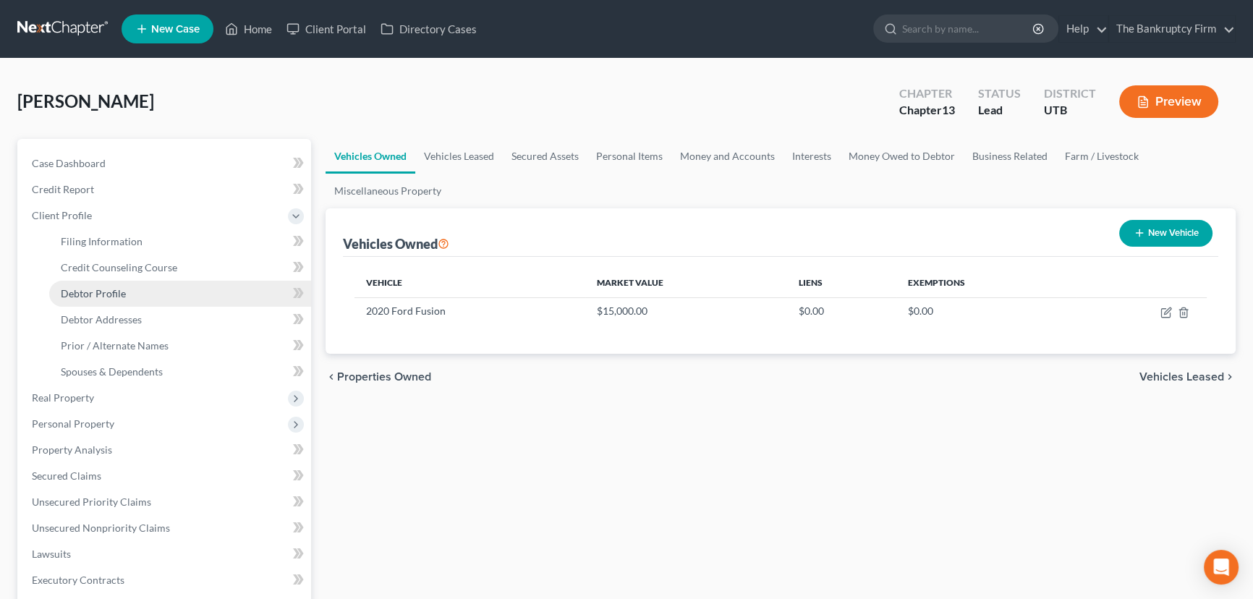
click at [90, 285] on link "Debtor Profile" at bounding box center [180, 294] width 262 height 26
select select "0"
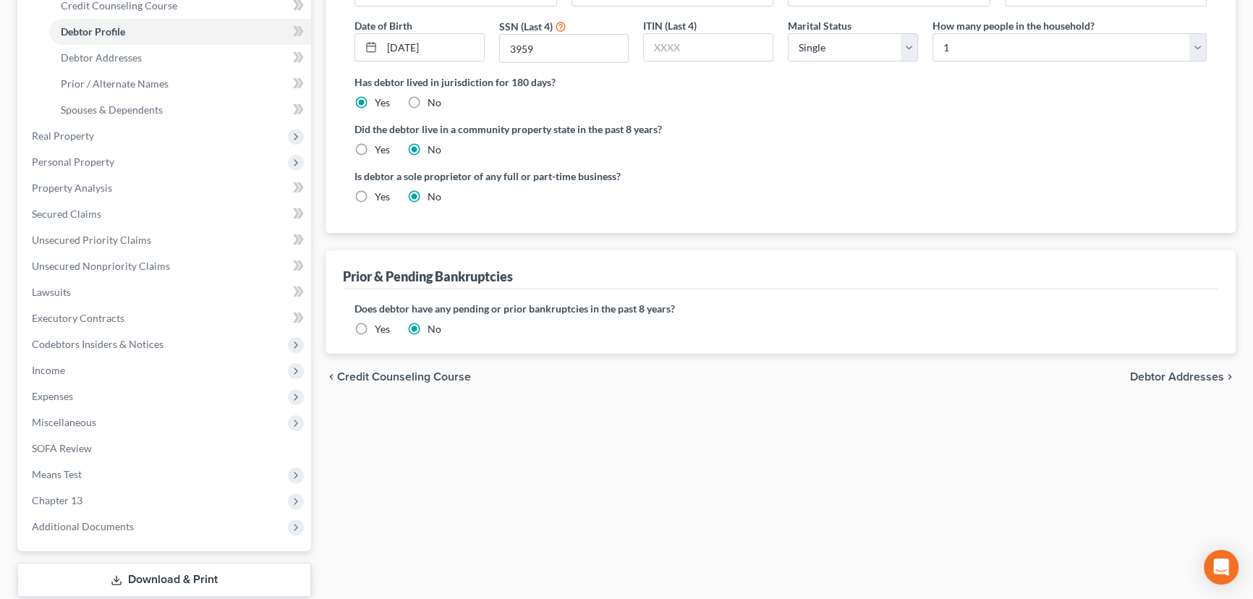
scroll to position [328, 0]
